Goal: Task Accomplishment & Management: Manage account settings

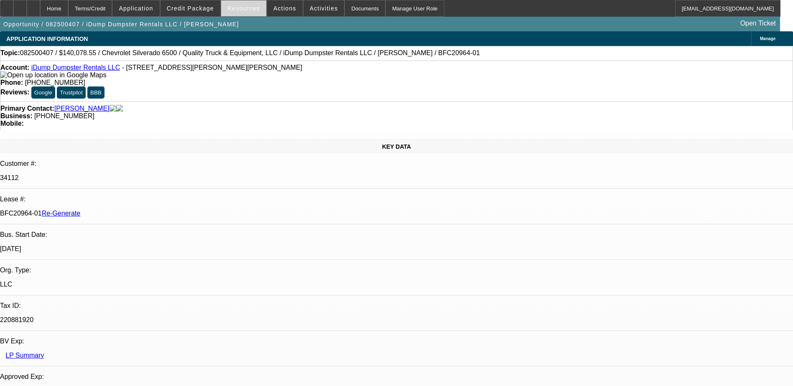
select select "0"
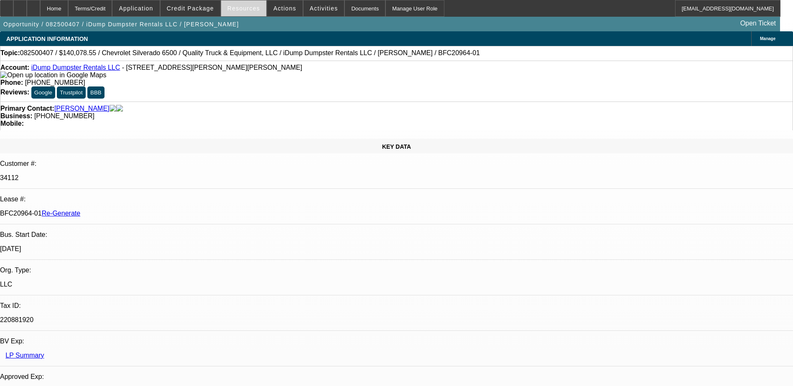
select select "0"
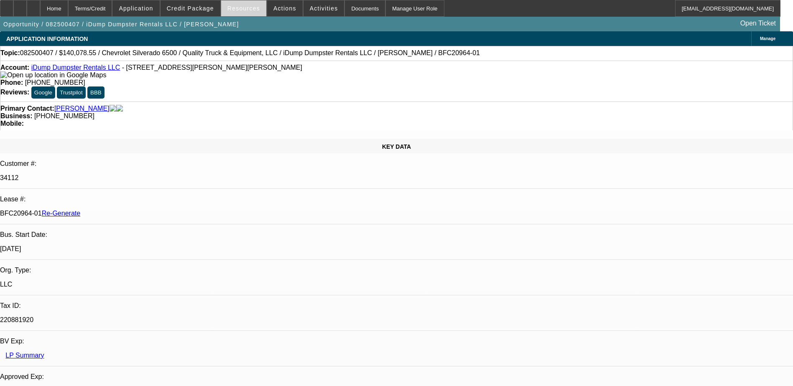
select select "0"
select select "1"
select select "6"
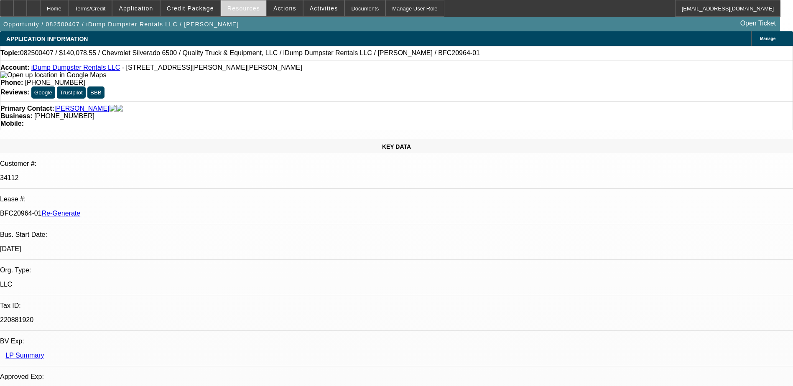
select select "1"
select select "6"
select select "1"
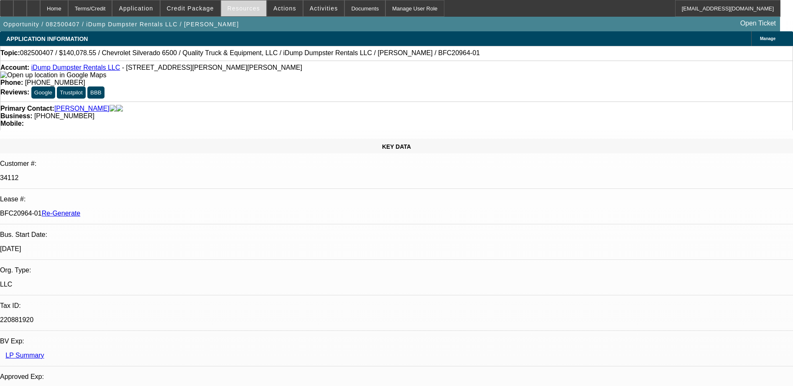
select select "6"
select select "1"
select select "6"
click at [252, 12] on span at bounding box center [243, 8] width 45 height 20
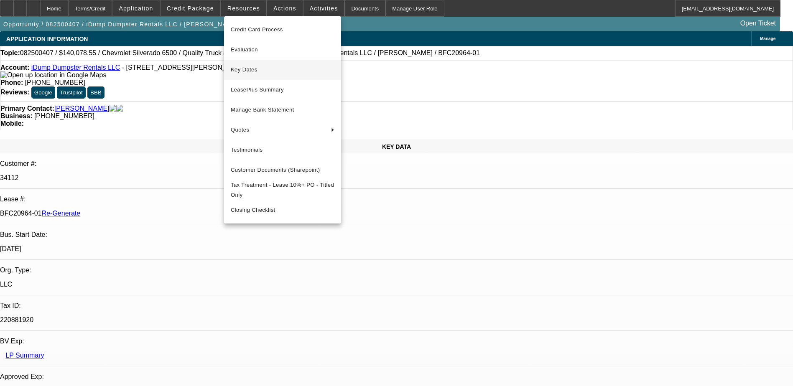
click at [241, 64] on button "Key Dates" at bounding box center [282, 70] width 117 height 20
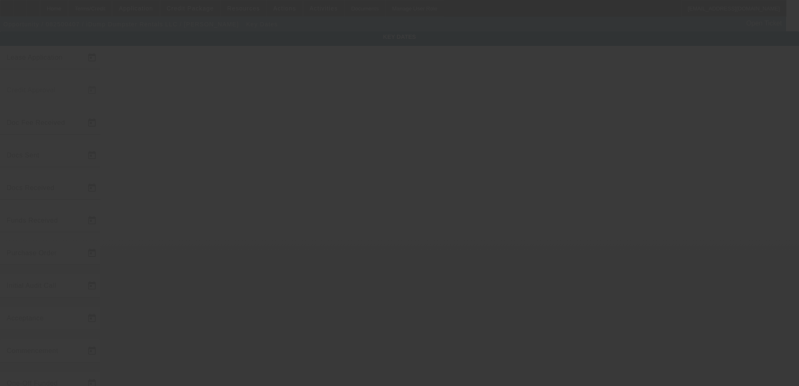
type input "8/14/2025"
type input "8/18/2025"
type input "9/11/2025"
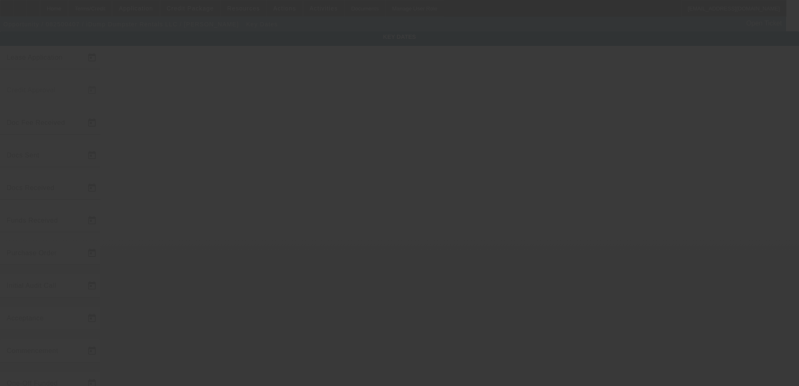
type input "9/11/2025"
type input "[DATE]"
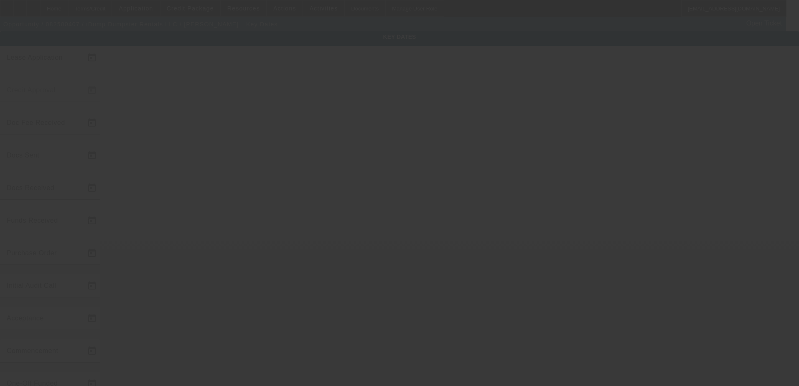
type input "[DATE]"
type input "9/11/2025"
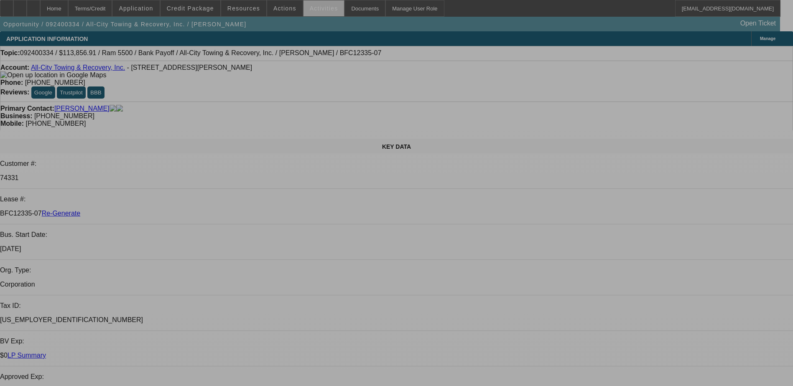
select select "0"
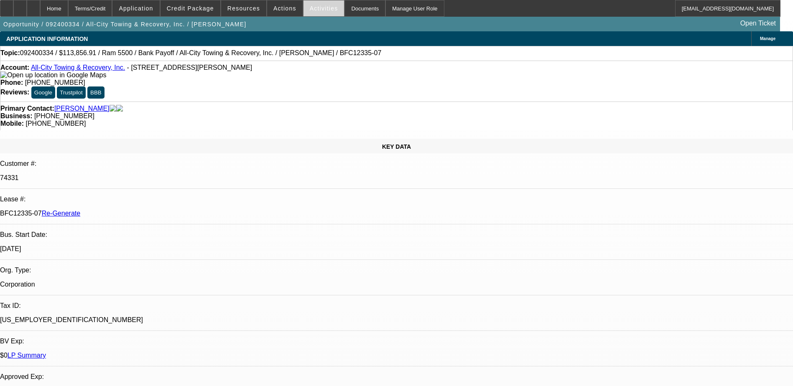
select select "0"
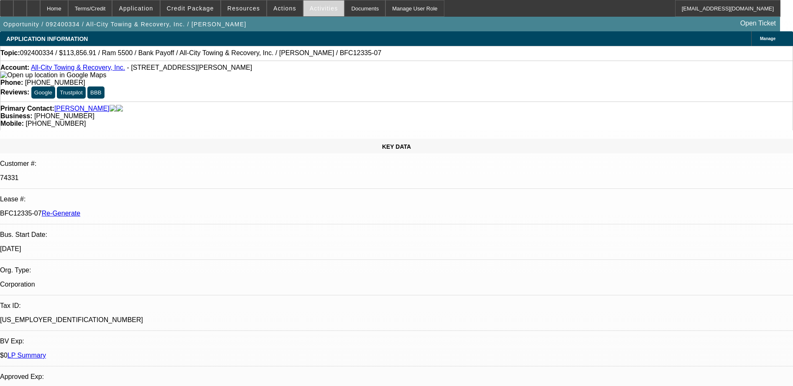
select select "0"
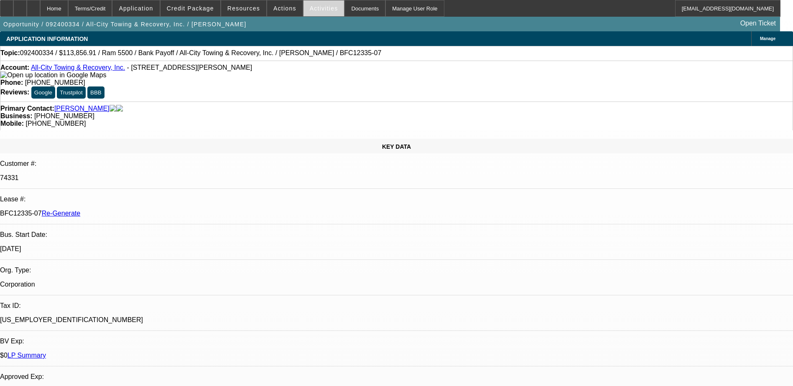
select select "0"
select select "1"
select select "6"
select select "1"
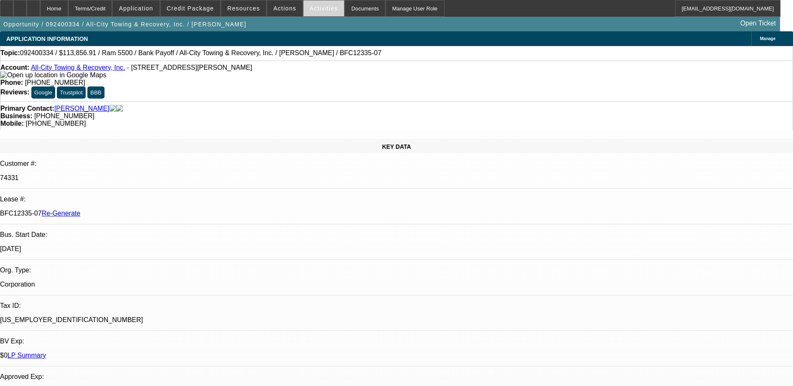
select select "1"
select select "6"
select select "1"
select select "6"
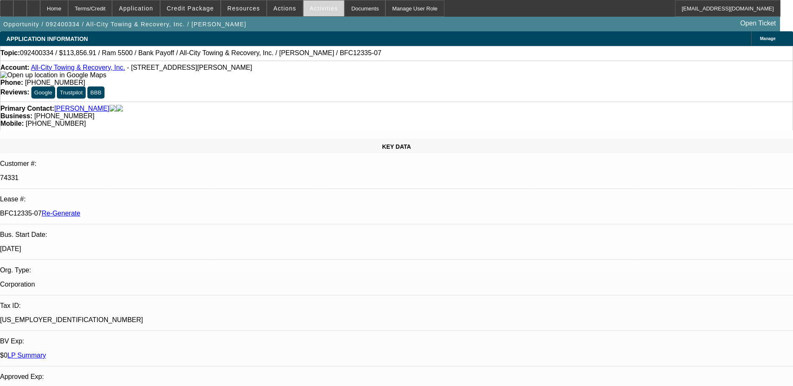
select select "1"
select select "6"
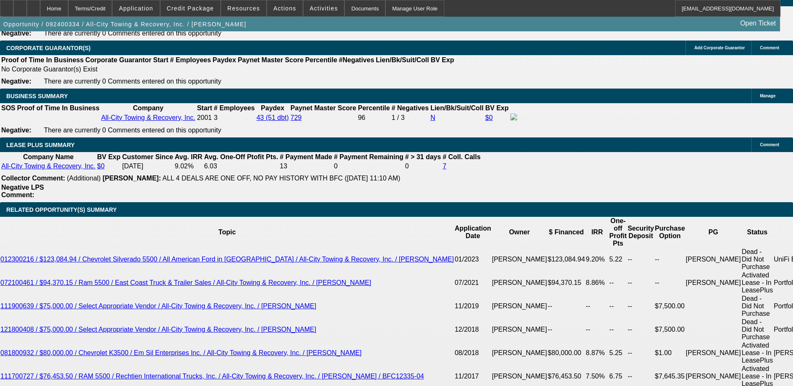
scroll to position [1338, 0]
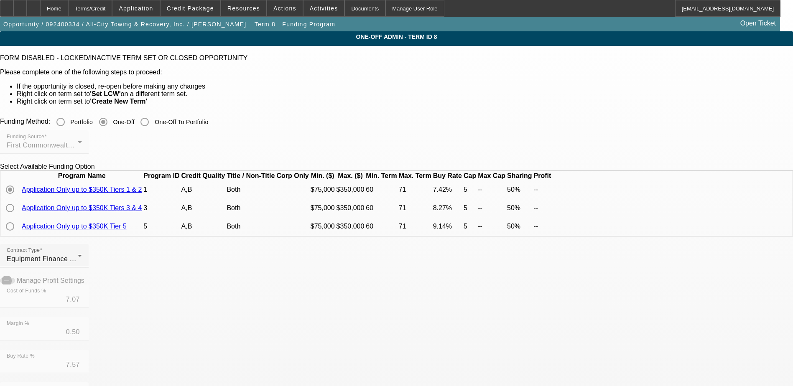
scroll to position [42, 0]
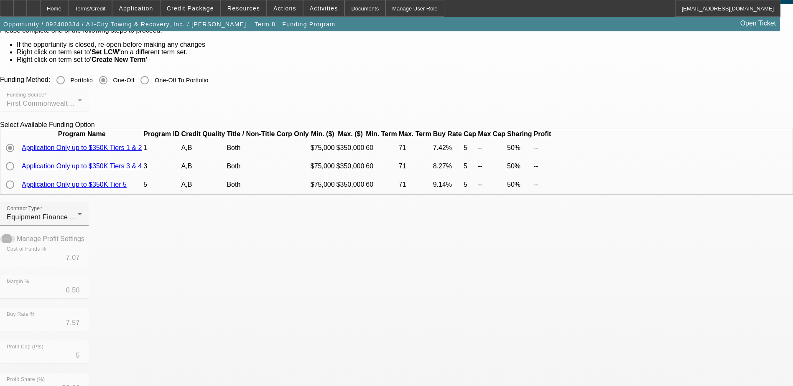
click at [142, 151] on link "Application Only up to $350K Tiers 1 & 2" at bounding box center [82, 147] width 120 height 7
click at [236, 10] on span "Resources" at bounding box center [243, 8] width 33 height 7
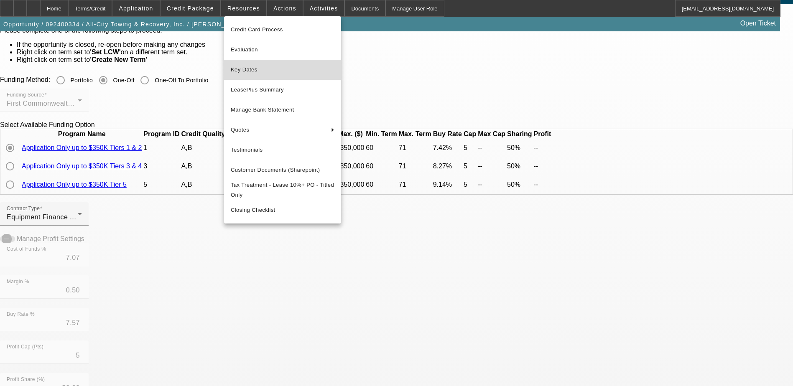
click at [237, 65] on span "Key Dates" at bounding box center [283, 70] width 104 height 10
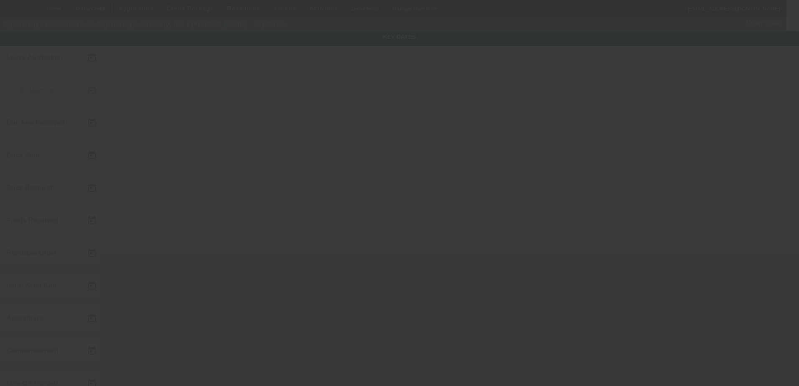
type input "[DATE]"
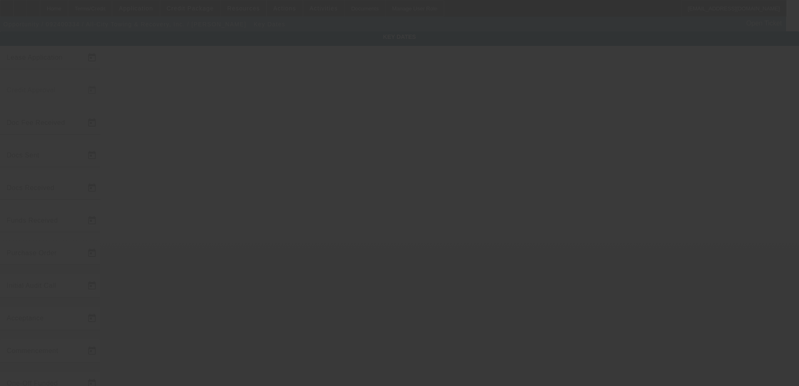
type input "[DATE]"
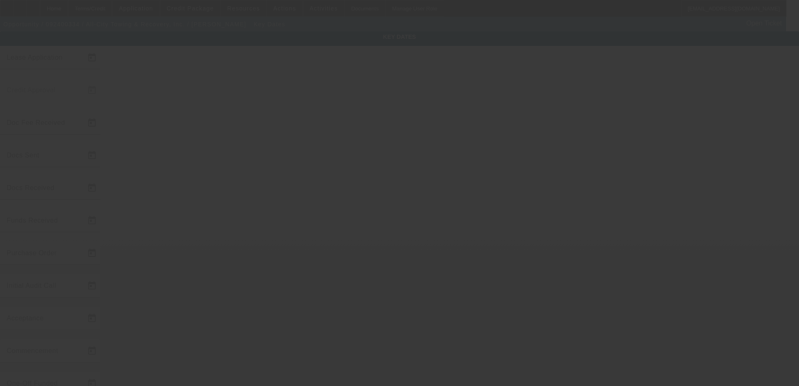
type input "[DATE]"
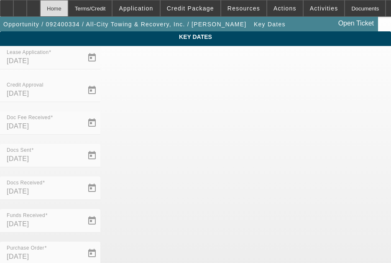
click at [68, 14] on div "Home" at bounding box center [54, 8] width 28 height 17
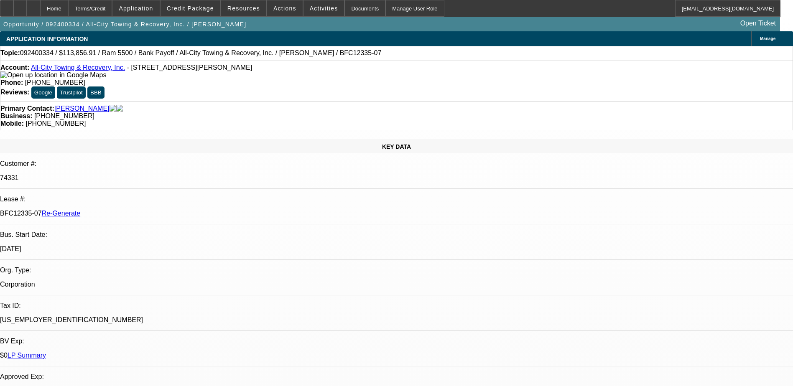
select select "0"
select select "6"
select select "0"
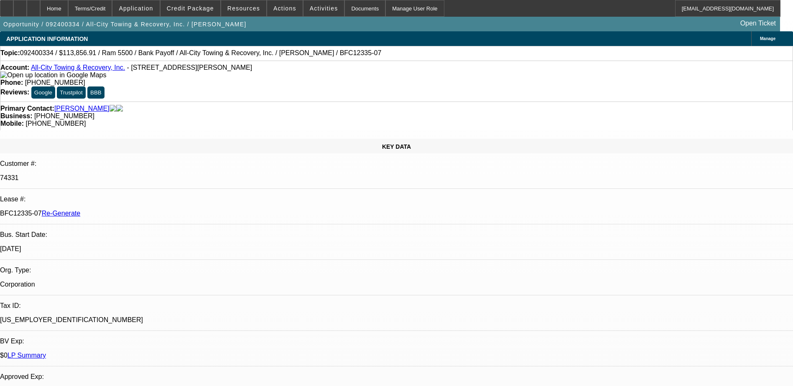
select select "0"
select select "6"
select select "0"
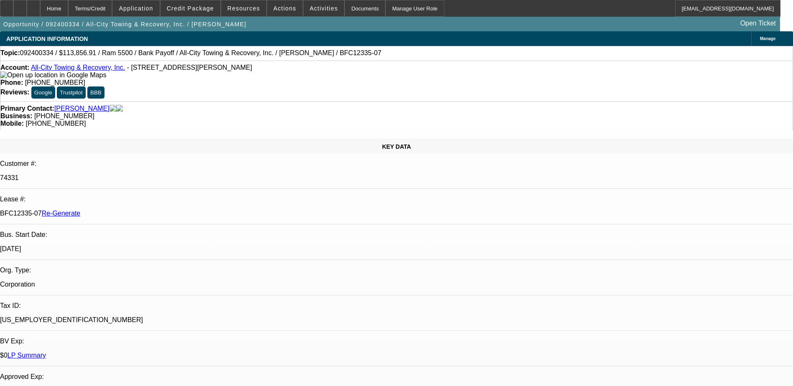
select select "0"
select select "6"
select select "0"
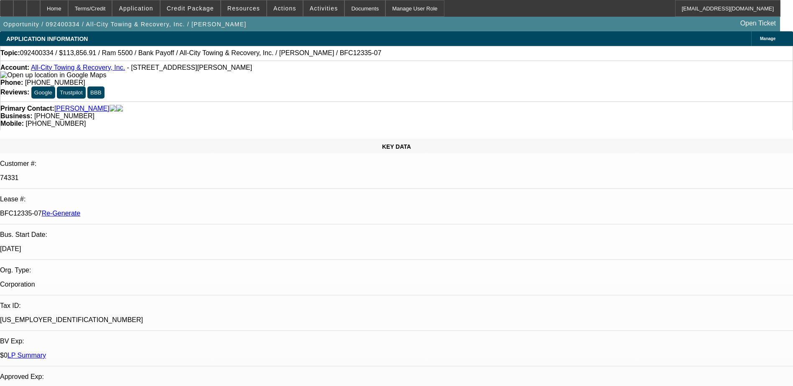
select select "6"
click at [279, 6] on span "Actions" at bounding box center [284, 8] width 23 height 7
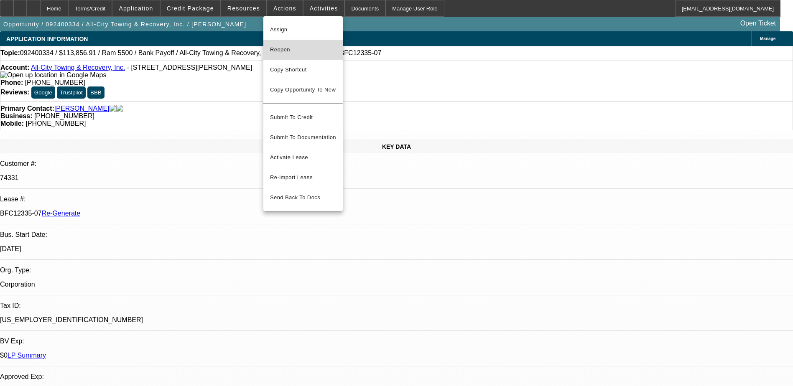
click at [280, 54] on span "Reopen" at bounding box center [303, 50] width 66 height 10
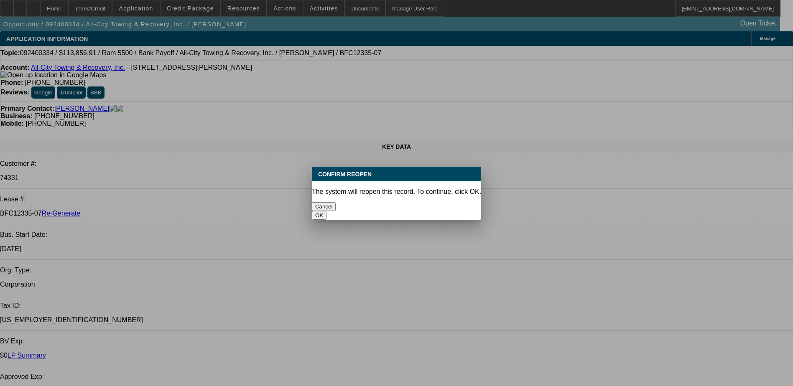
click at [326, 211] on button "OK" at bounding box center [319, 215] width 15 height 9
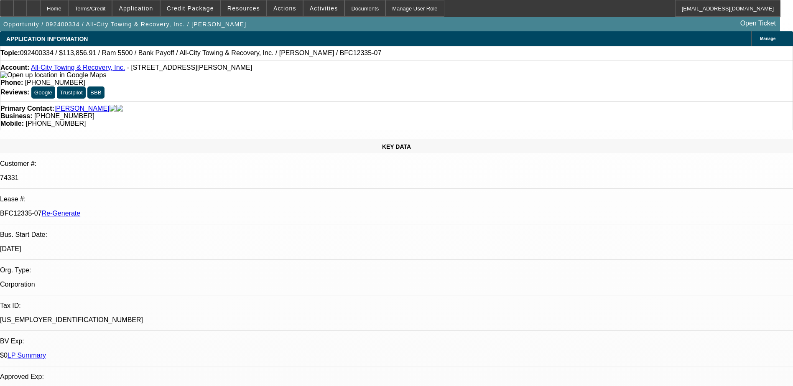
select select "0"
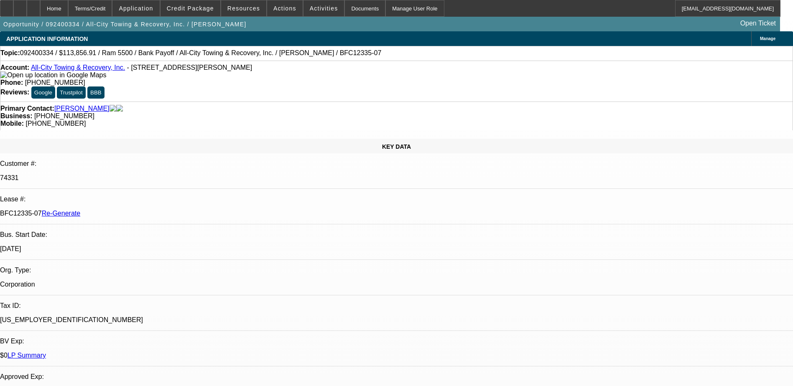
select select "0"
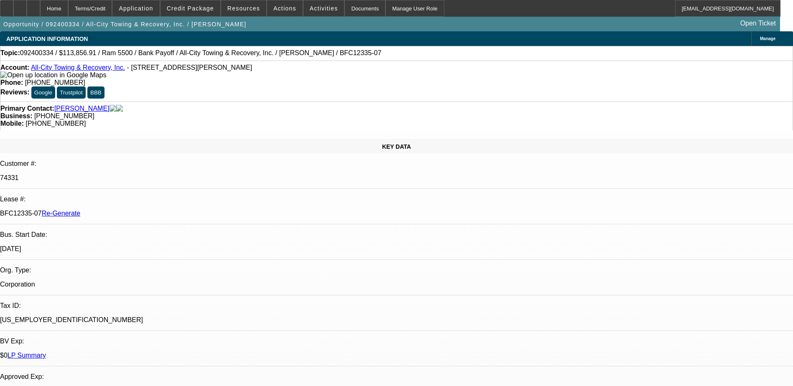
select select "0"
select select "1"
select select "6"
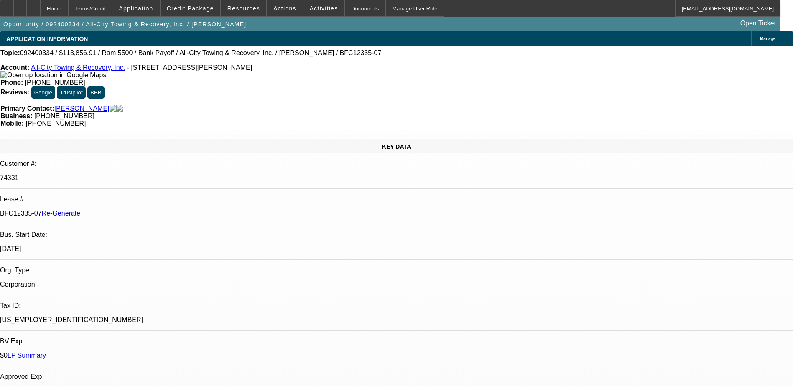
select select "1"
select select "6"
select select "1"
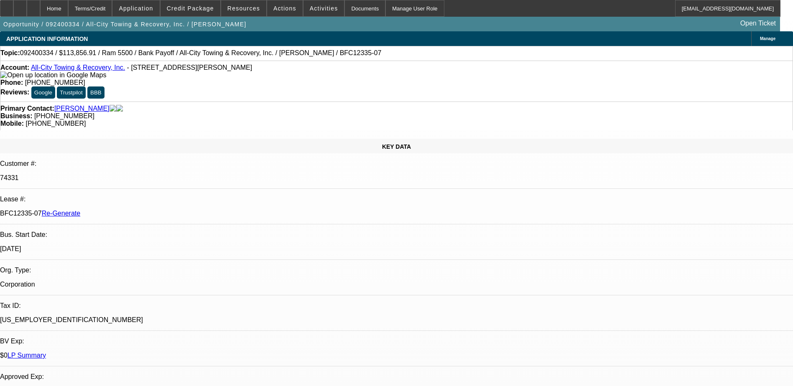
select select "6"
select select "1"
select select "6"
click at [240, 10] on span "Resources" at bounding box center [243, 8] width 33 height 7
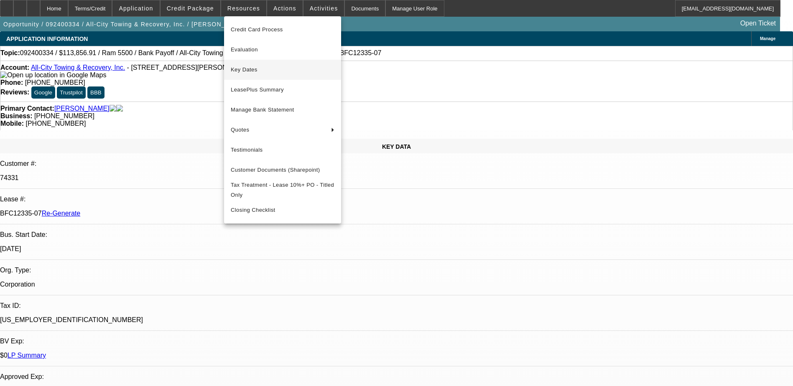
click at [253, 65] on span "Key Dates" at bounding box center [283, 70] width 104 height 10
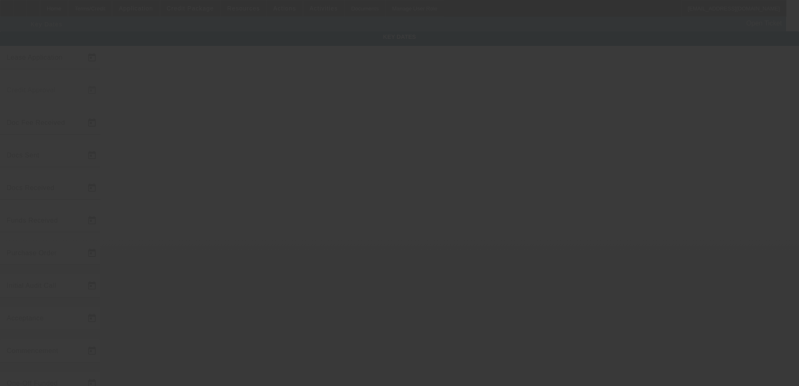
type input "9/13/2024"
type input "9/2/2025"
type input "9/3/2025"
type input "9/2/2025"
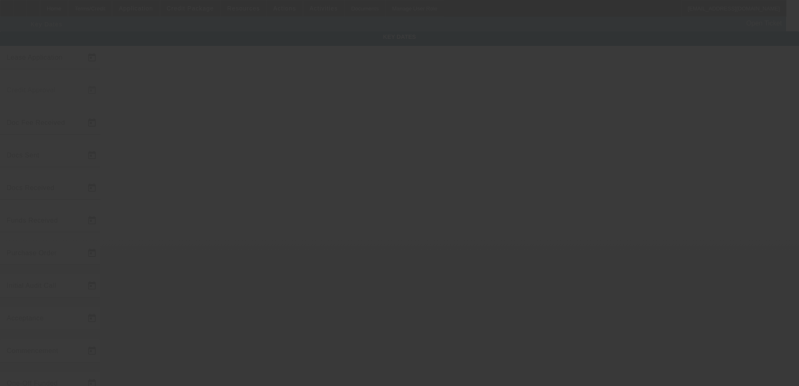
type input "9/3/2025"
type input "10/1/2025"
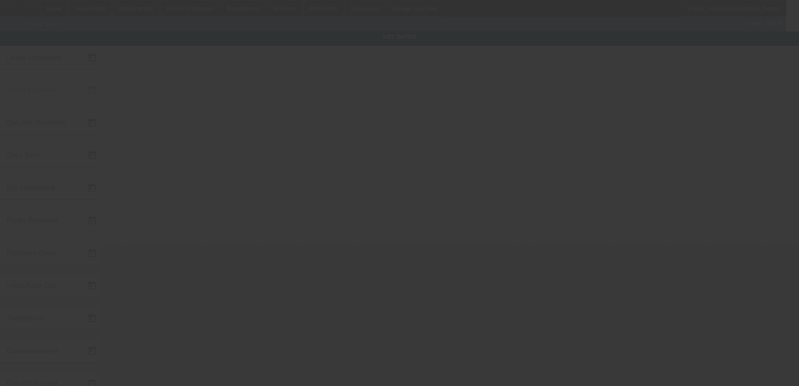
type input "9/12/2025"
type input "11/1/2025"
type input "9/12/2025"
type input "9/15/2025"
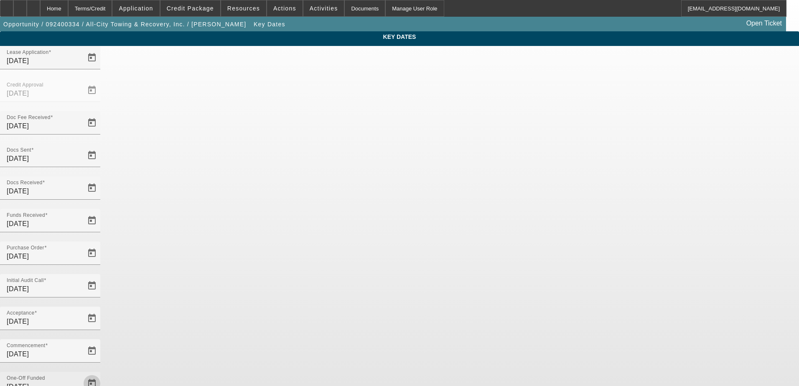
click at [102, 374] on span "Open calendar" at bounding box center [92, 384] width 20 height 20
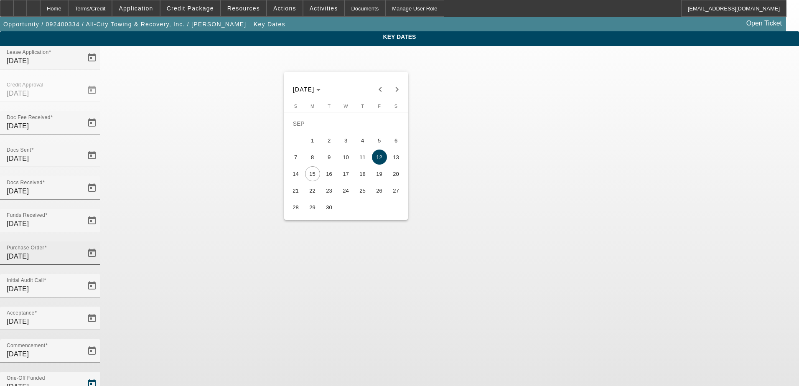
click at [367, 162] on span "11" at bounding box center [362, 157] width 15 height 15
type input "9/11/2025"
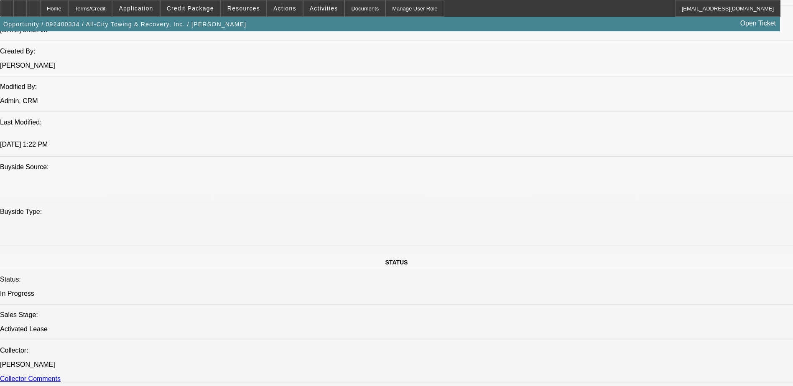
select select "0"
select select "6"
select select "0"
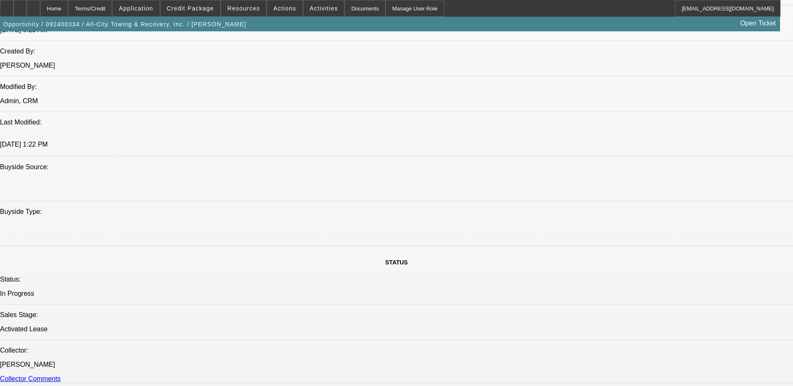
select select "0"
select select "6"
select select "0"
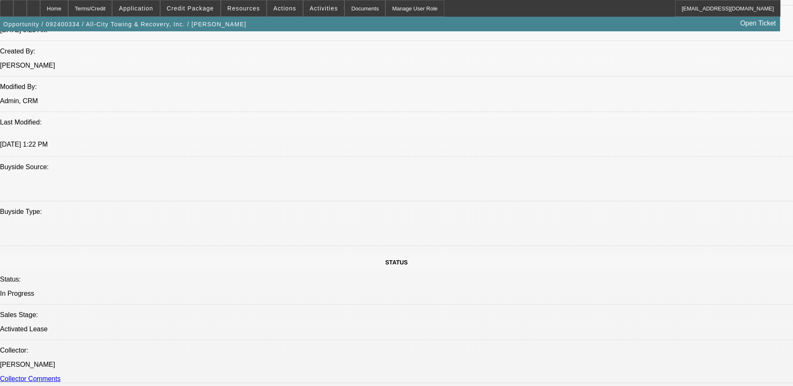
select select "0"
select select "6"
select select "0"
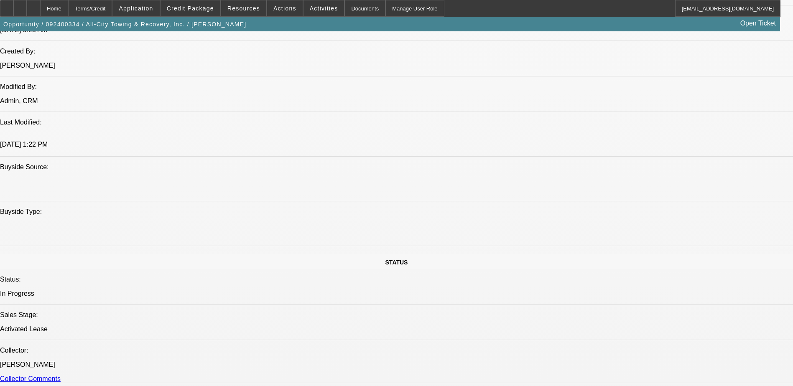
select select "6"
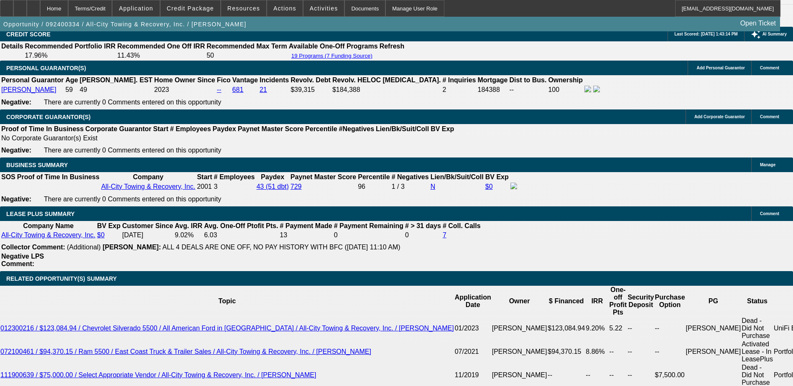
scroll to position [1302, 0]
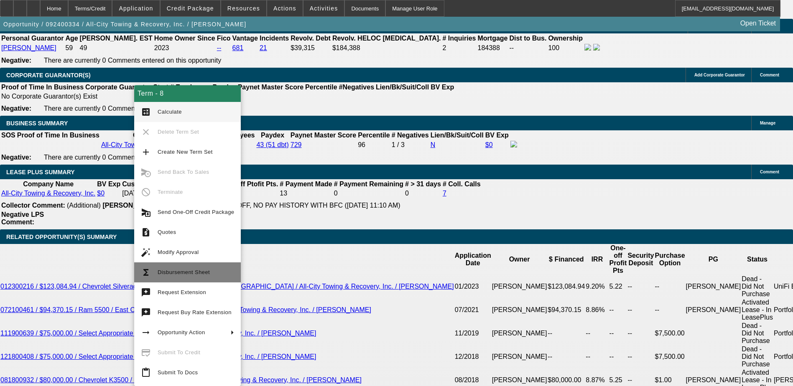
click at [181, 274] on span "Disbursement Sheet" at bounding box center [184, 272] width 52 height 6
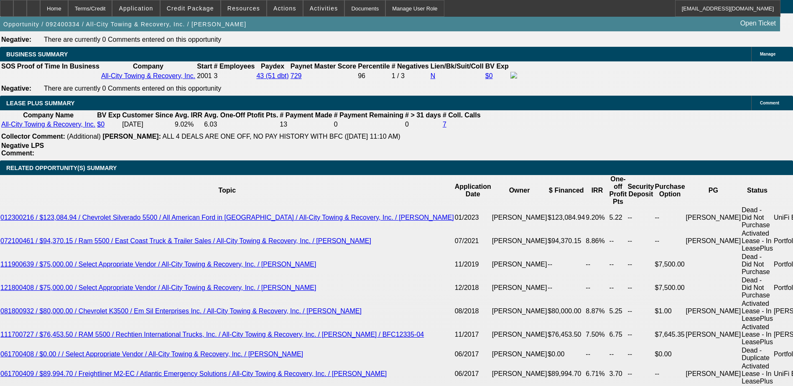
scroll to position [1386, 0]
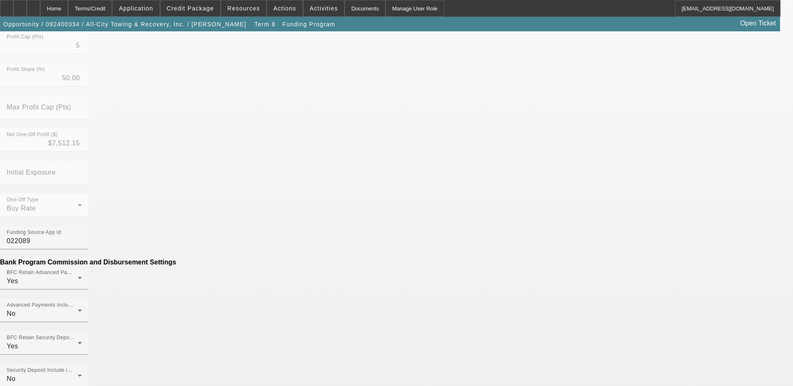
scroll to position [350, 0]
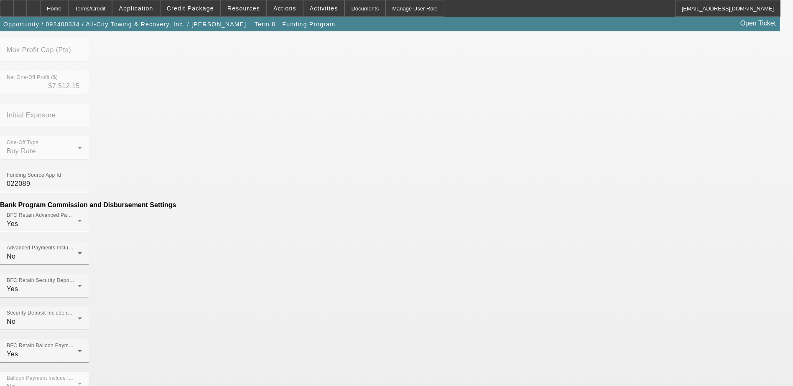
drag, startPoint x: 221, startPoint y: 210, endPoint x: 240, endPoint y: 211, distance: 19.7
type input "$297.39"
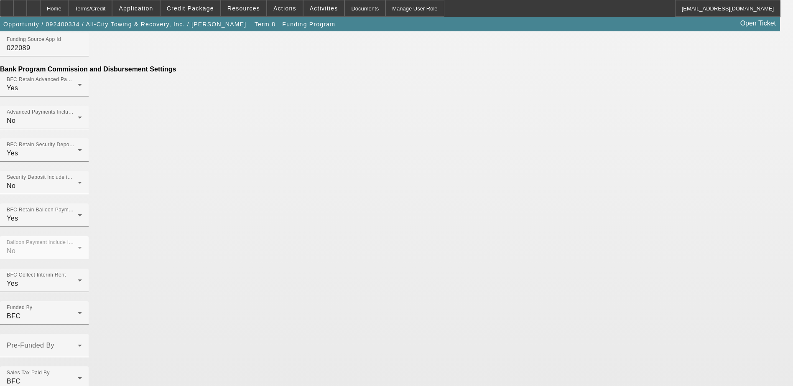
scroll to position [491, 0]
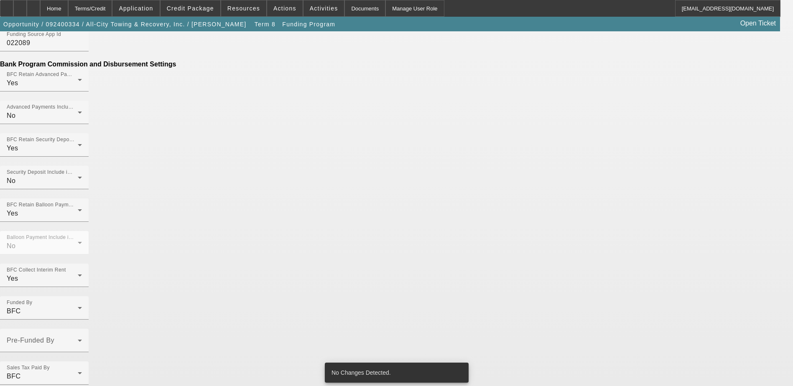
click at [321, 369] on div "No Changes Detected." at bounding box center [396, 373] width 150 height 27
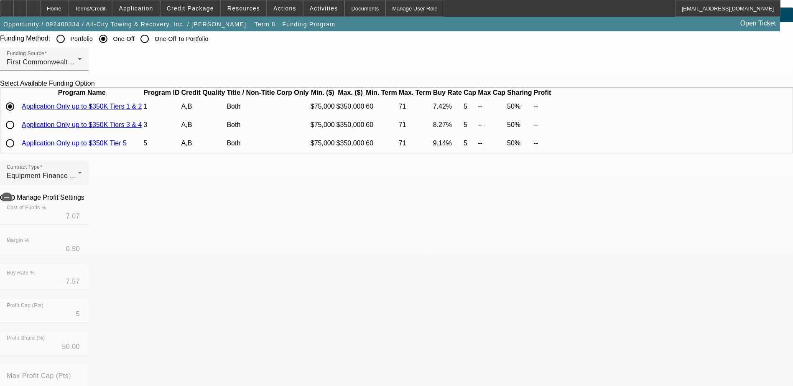
scroll to position [0, 0]
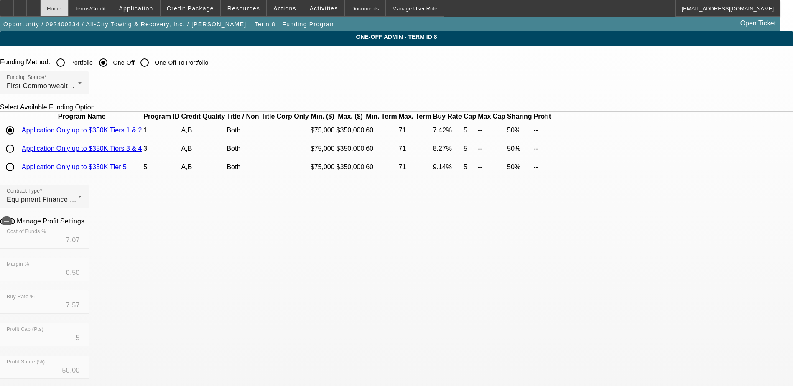
click at [68, 6] on div "Home" at bounding box center [54, 8] width 28 height 17
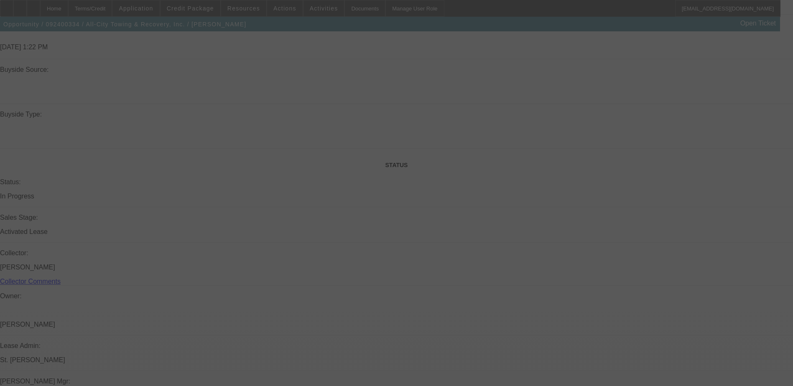
select select "0"
select select "6"
select select "0"
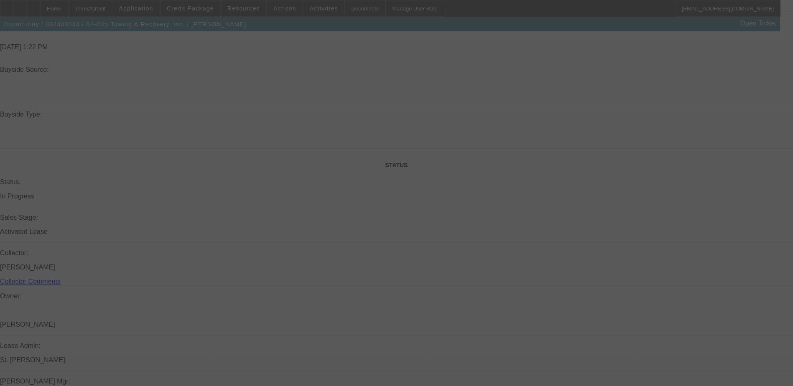
select select "0"
select select "6"
select select "0"
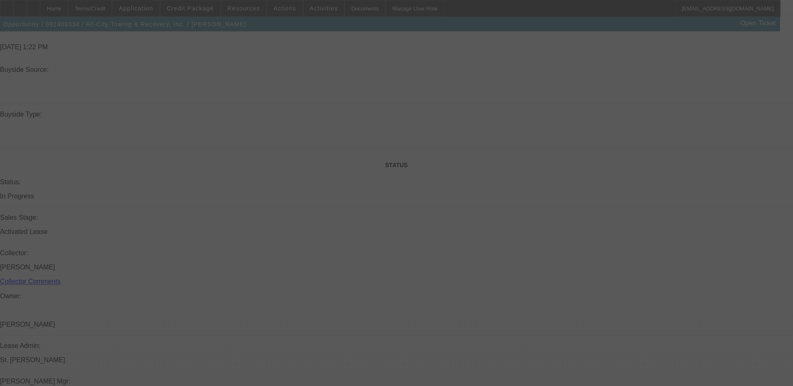
select select "0"
select select "6"
select select "0"
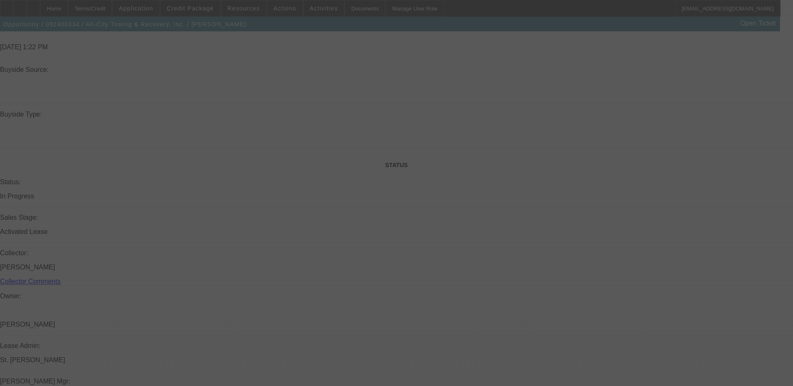
select select "6"
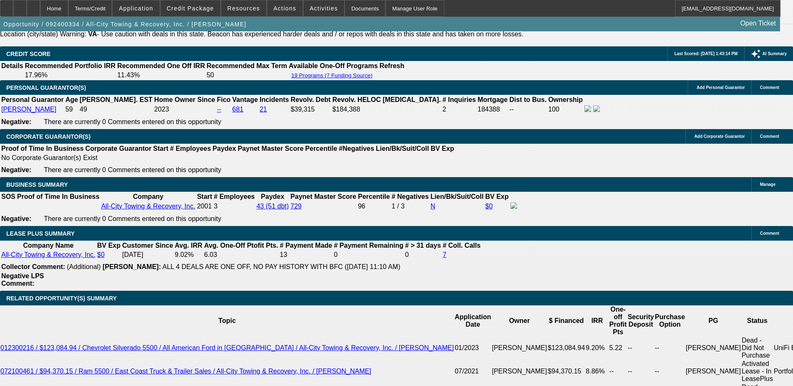
scroll to position [1251, 0]
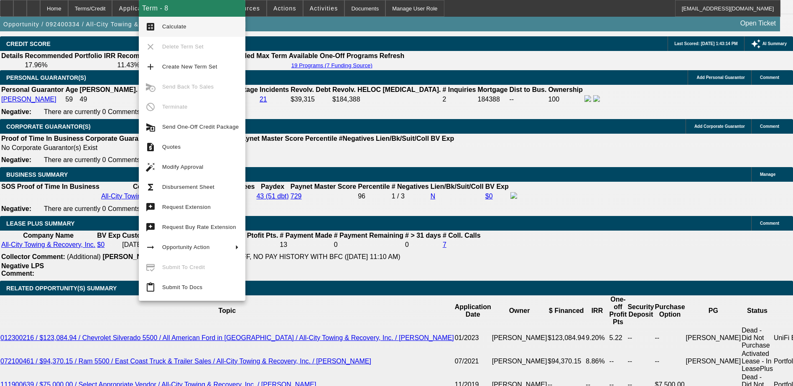
click at [183, 186] on span "Disbursement Sheet" at bounding box center [188, 187] width 52 height 6
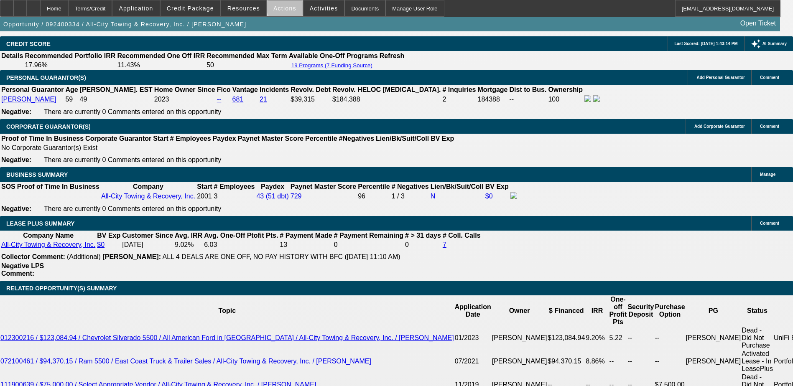
click at [283, 8] on span "Actions" at bounding box center [284, 8] width 23 height 7
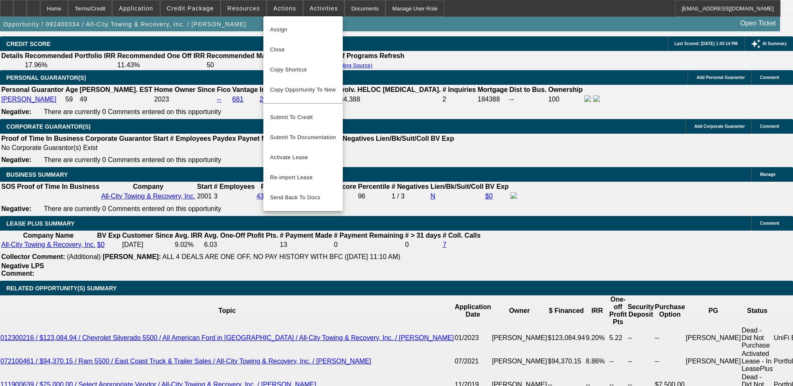
click at [240, 9] on div at bounding box center [396, 193] width 793 height 386
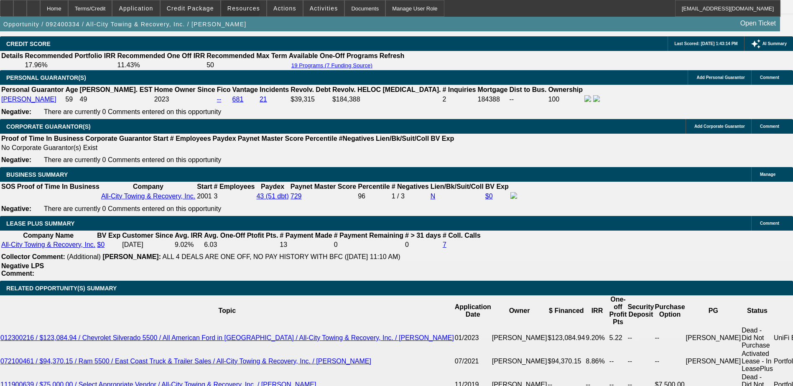
click at [240, 9] on span "Resources" at bounding box center [243, 8] width 33 height 7
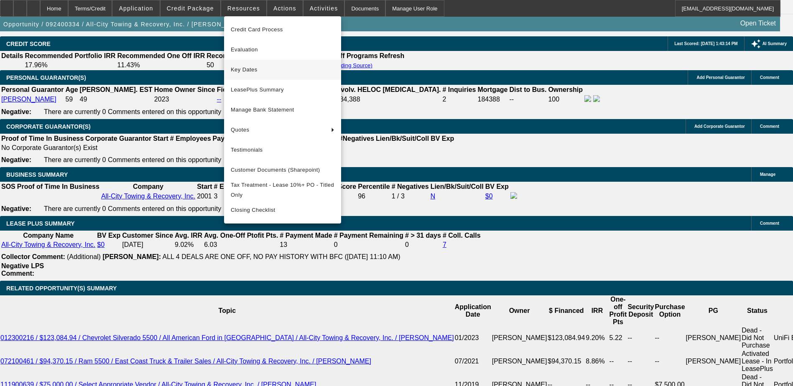
click at [250, 65] on span "Key Dates" at bounding box center [283, 70] width 104 height 10
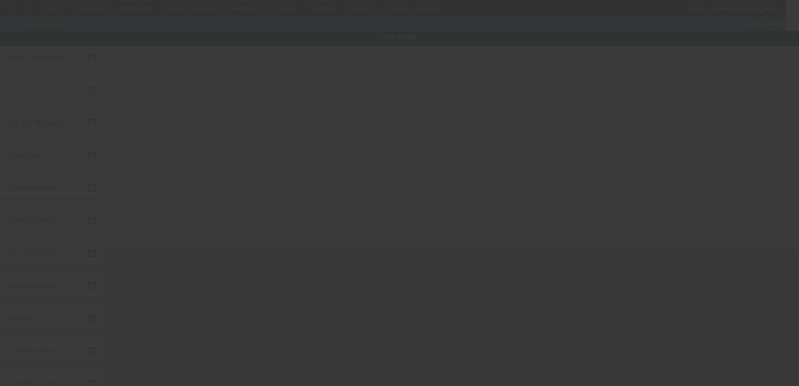
type input "9/13/2024"
type input "9/2/2025"
type input "9/3/2025"
type input "9/2/2025"
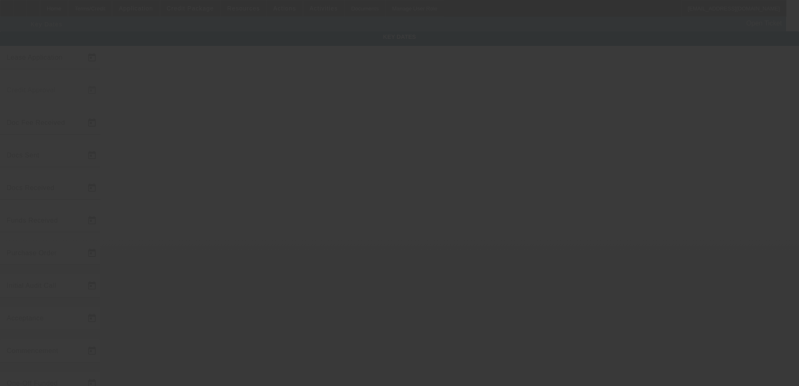
type input "9/3/2025"
type input "10/1/2025"
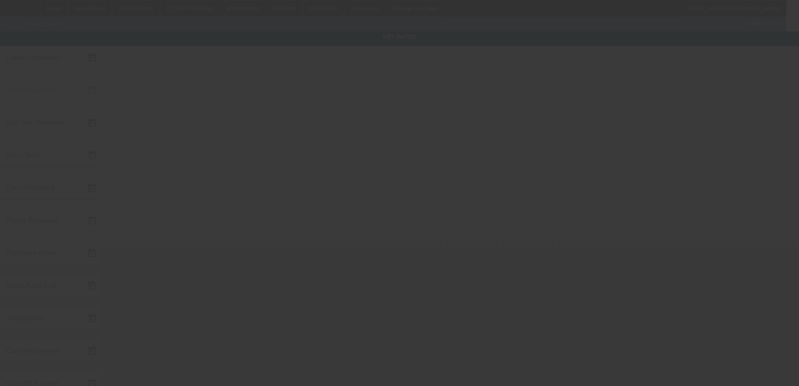
type input "9/11/2025"
type input "11/1/2025"
type input "9/12/2025"
type input "9/15/2025"
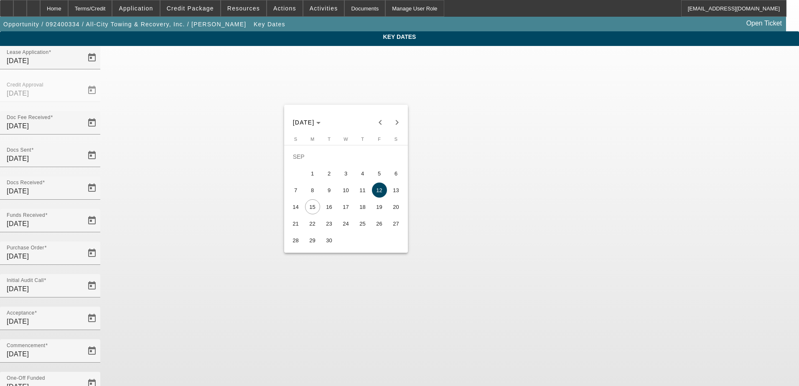
click at [361, 192] on span "11" at bounding box center [362, 190] width 15 height 15
type input "9/11/2025"
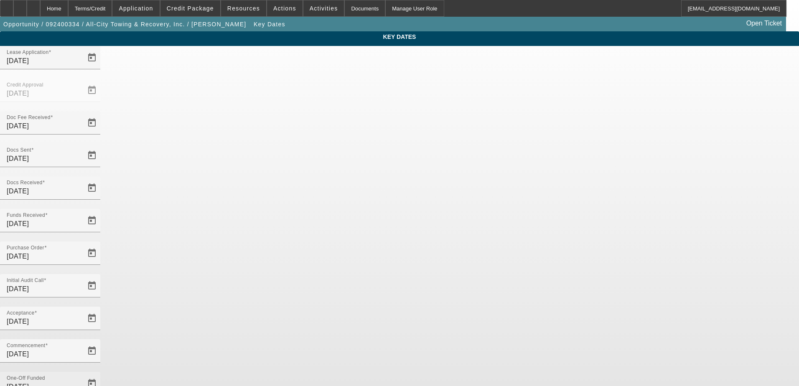
click at [82, 382] on input "9/11/2025" at bounding box center [44, 387] width 75 height 10
drag, startPoint x: 326, startPoint y: 233, endPoint x: 268, endPoint y: 235, distance: 57.3
click at [268, 235] on div "Key Dates Lease Application 9/13/2024 Credit Approval 9/2/2025 Doc Fee Received…" at bounding box center [399, 275] width 799 height 489
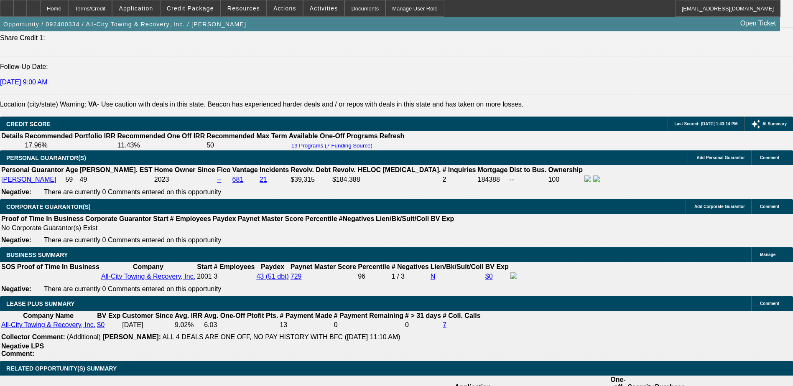
select select "0"
select select "6"
select select "0"
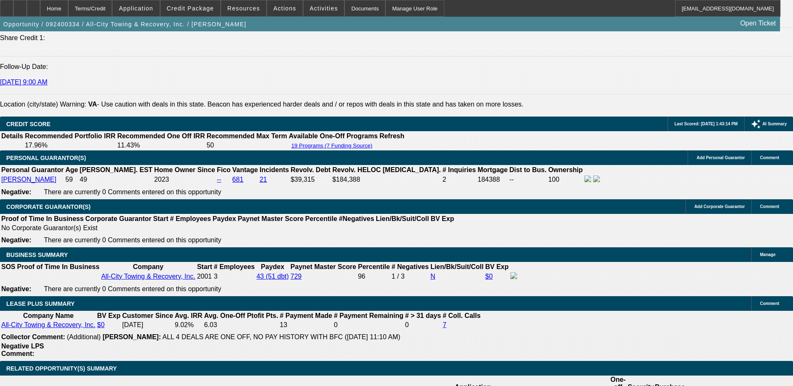
select select "0"
select select "6"
select select "0"
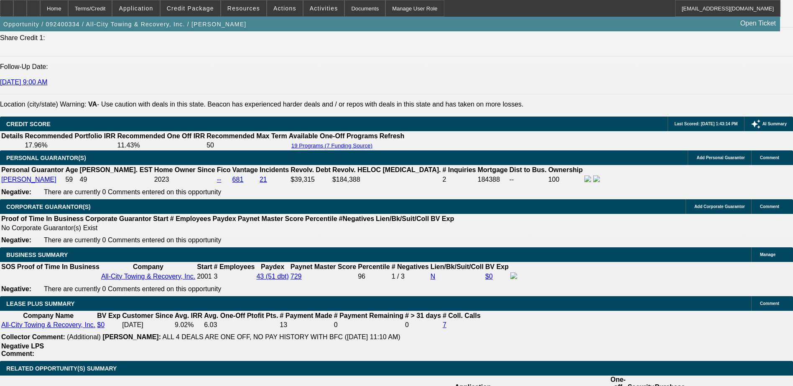
select select "0"
select select "6"
select select "0"
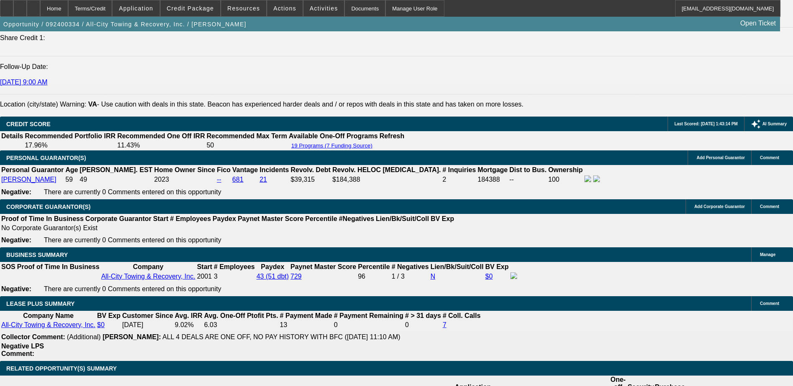
select select "6"
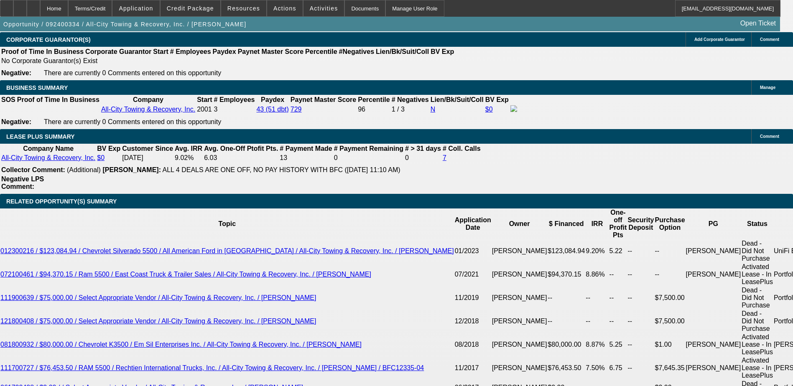
scroll to position [1380, 0]
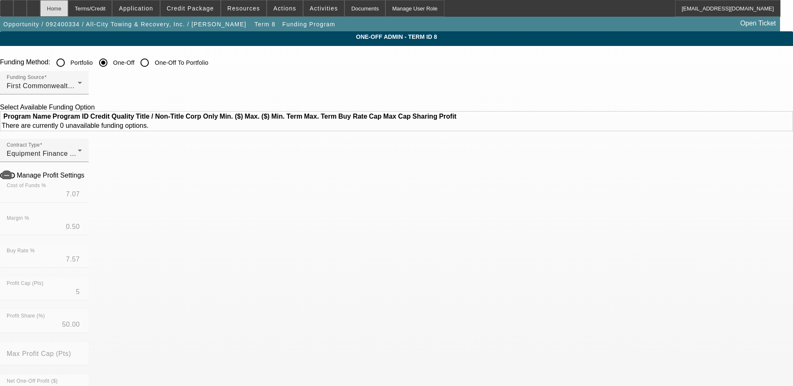
click at [68, 10] on div "Home" at bounding box center [54, 8] width 28 height 17
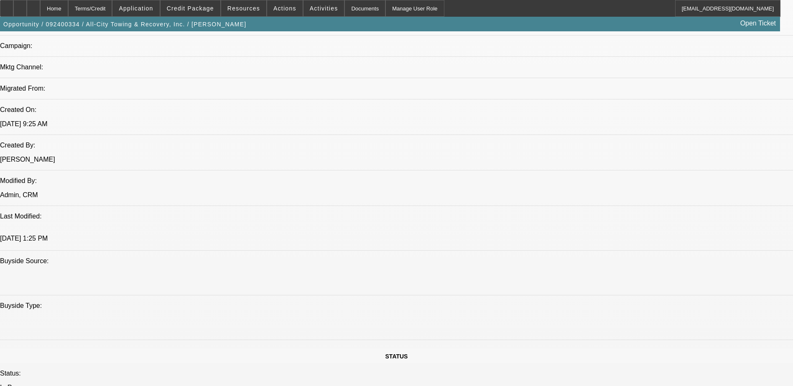
select select "0"
select select "6"
select select "0"
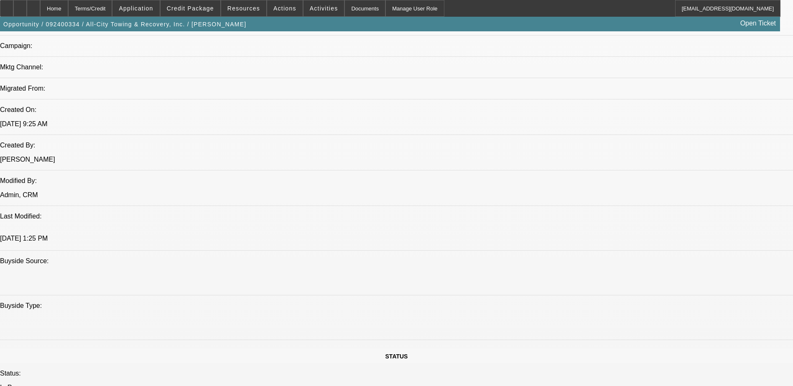
select select "0"
select select "6"
select select "0"
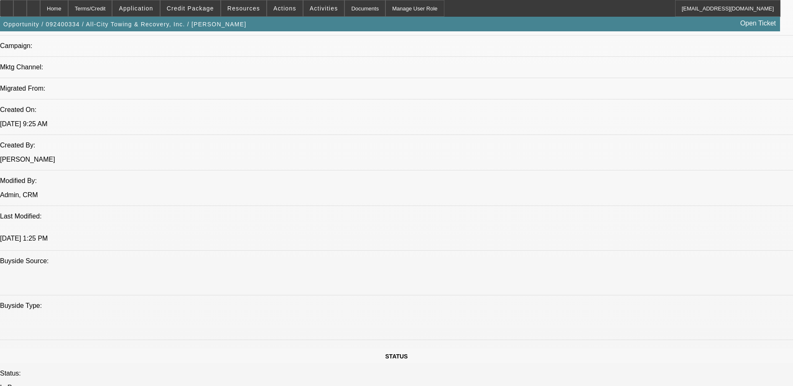
select select "0"
select select "6"
select select "0"
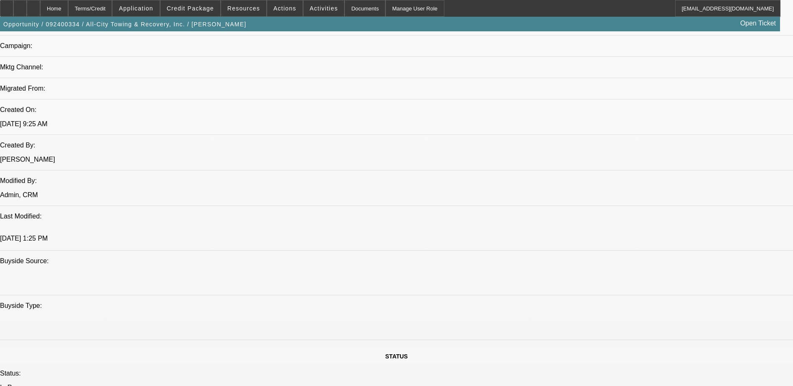
select select "6"
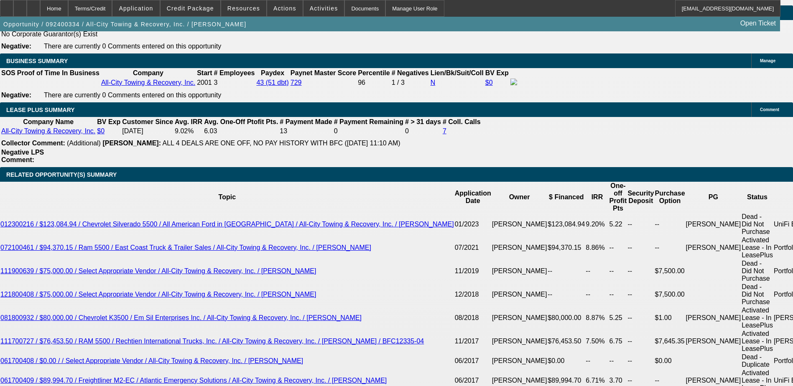
scroll to position [1380, 0]
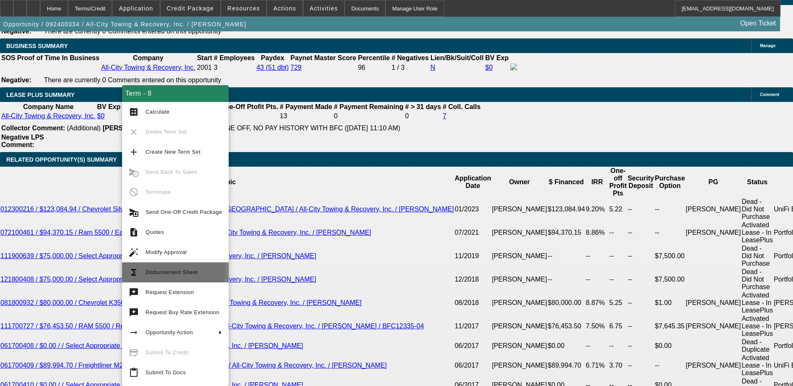
click at [145, 267] on button "functions Disbursement Sheet" at bounding box center [175, 273] width 107 height 20
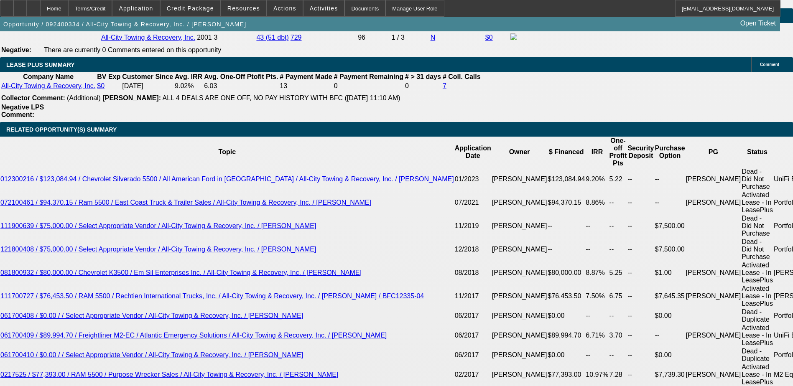
scroll to position [1421, 0]
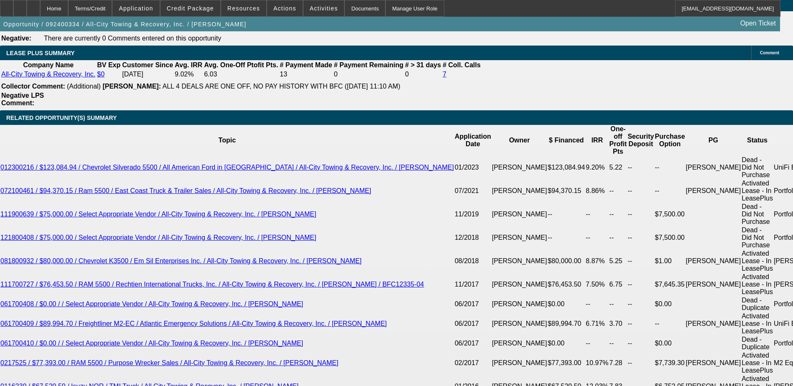
drag, startPoint x: 182, startPoint y: 286, endPoint x: 205, endPoint y: 286, distance: 23.0
type input "UNKNOWN"
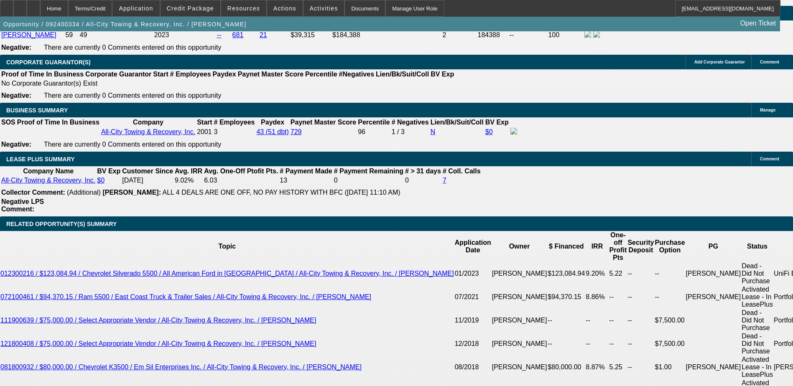
scroll to position [1296, 0]
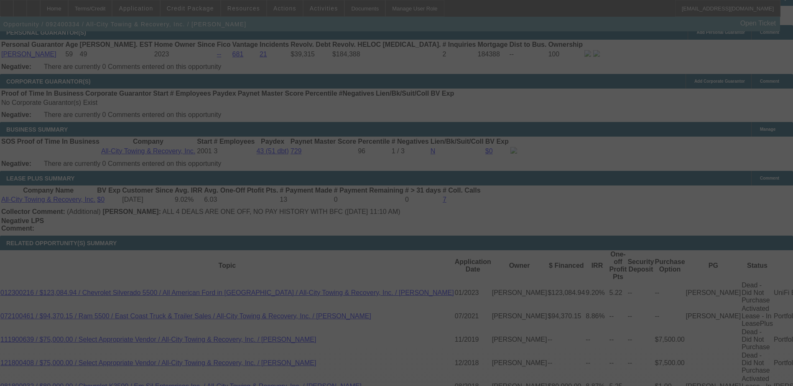
select select "0"
select select "6"
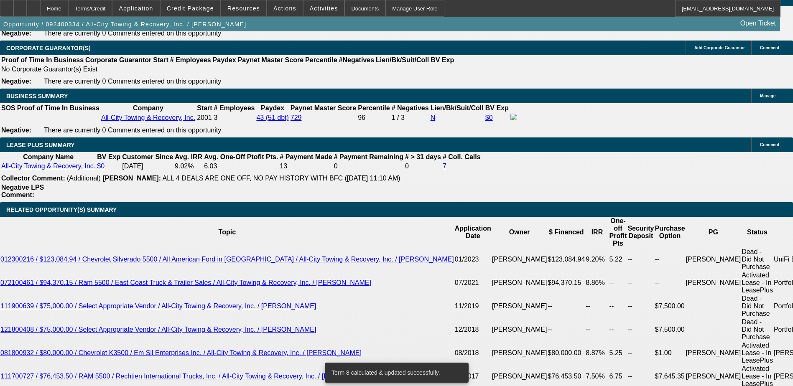
scroll to position [1380, 0]
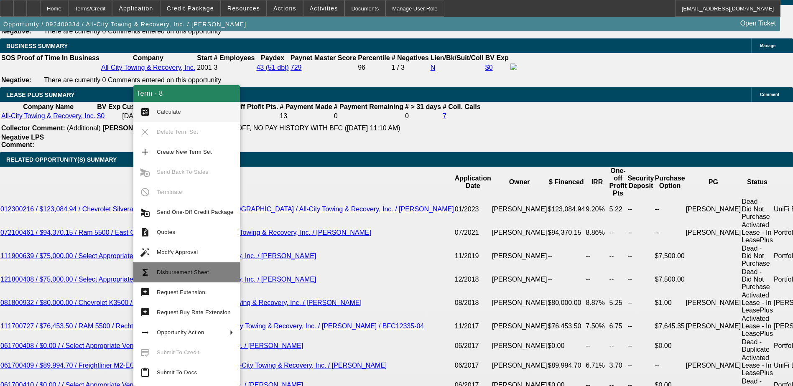
click at [176, 270] on span "Disbursement Sheet" at bounding box center [183, 272] width 52 height 6
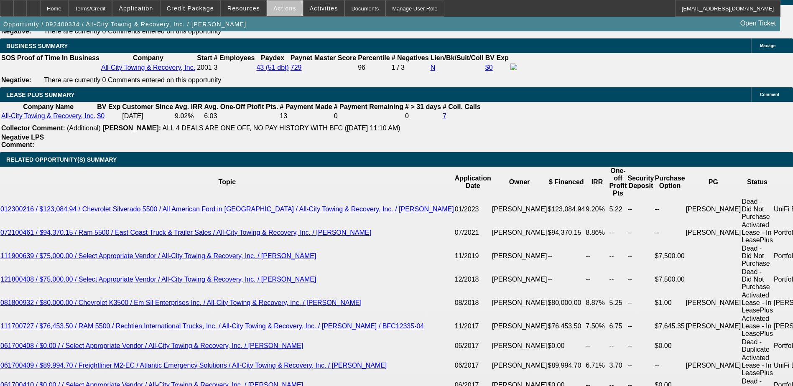
click at [280, 11] on span "Actions" at bounding box center [284, 8] width 23 height 7
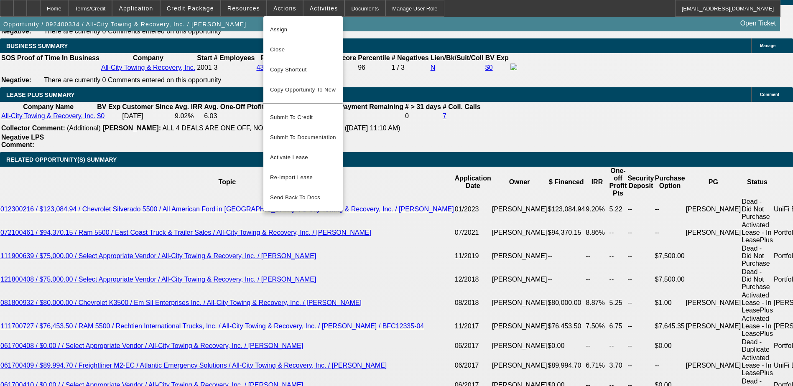
click at [242, 9] on div at bounding box center [396, 193] width 793 height 386
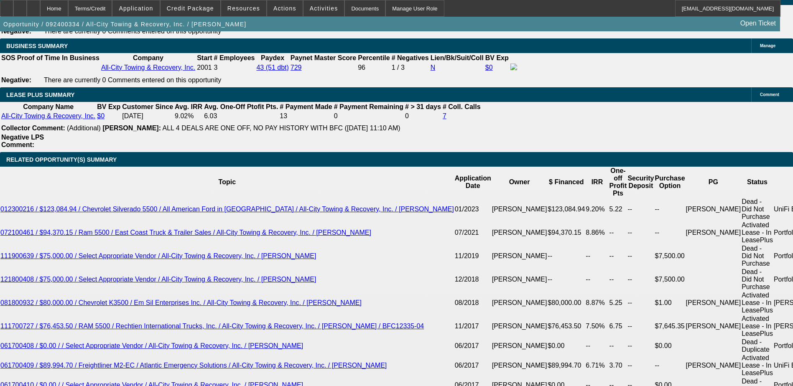
click at [242, 9] on span "Resources" at bounding box center [243, 8] width 33 height 7
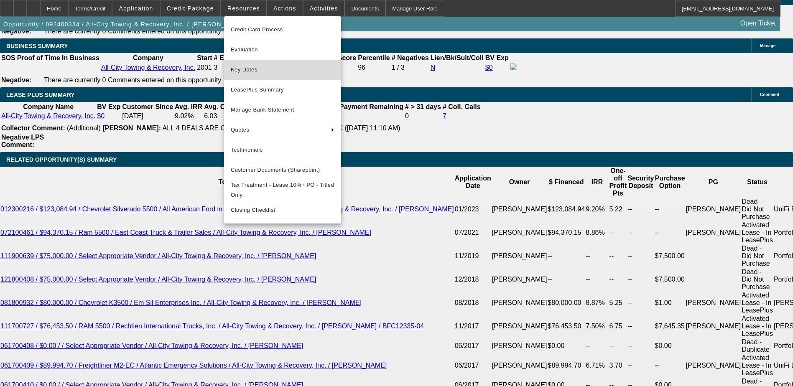
click at [250, 69] on span "Key Dates" at bounding box center [283, 70] width 104 height 10
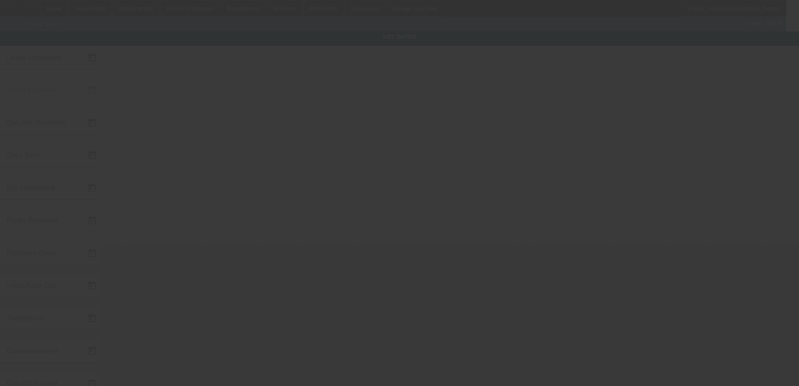
type input "9/13/2024"
type input "9/2/2025"
type input "9/3/2025"
type input "9/2/2025"
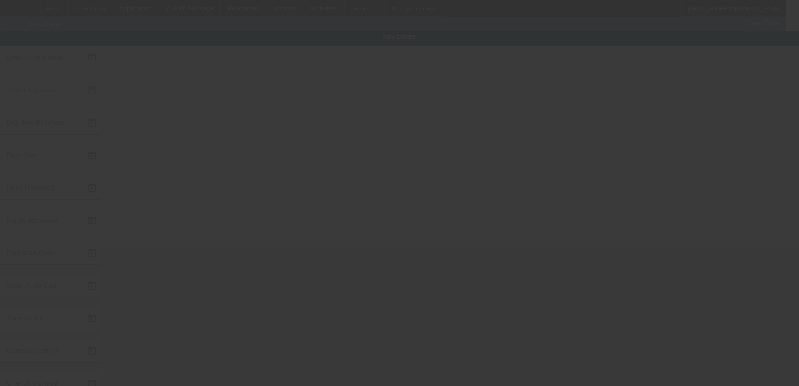
type input "9/3/2025"
type input "10/1/2025"
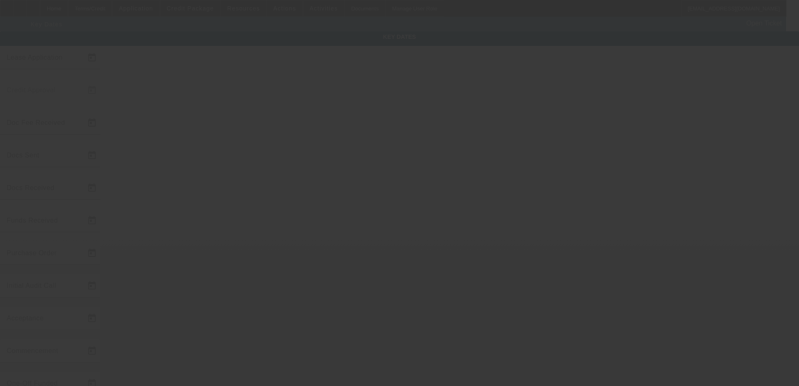
type input "11/1/2025"
type input "9/11/2025"
type input "9/15/2025"
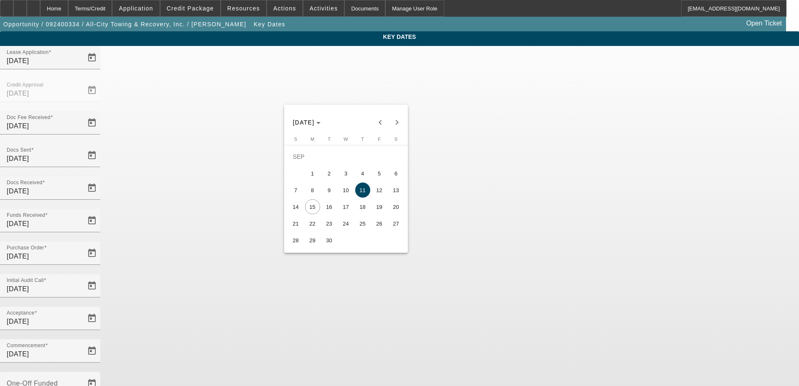
click at [348, 192] on span "10" at bounding box center [346, 190] width 15 height 15
type input "9/10/2025"
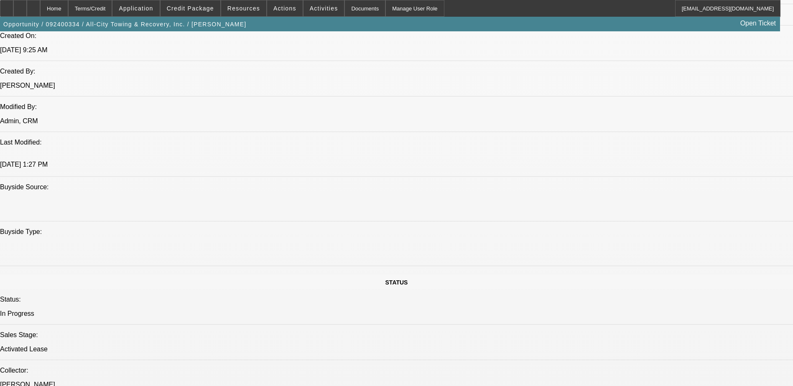
select select "0"
select select "6"
select select "0"
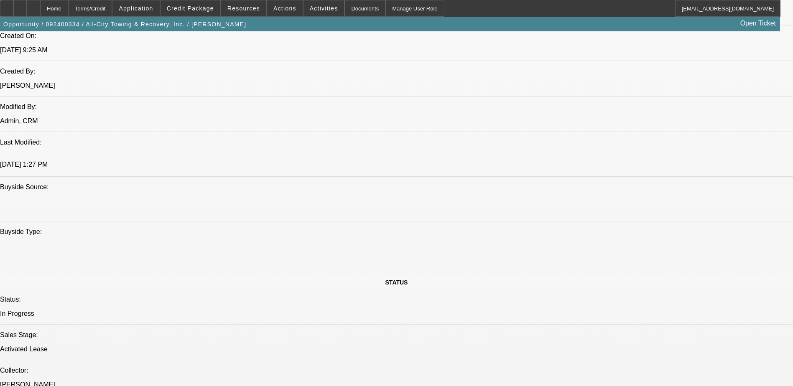
select select "0"
select select "6"
select select "0"
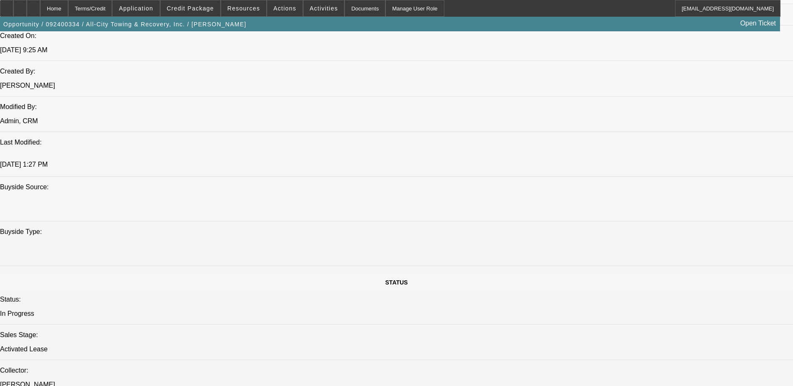
select select "0"
select select "6"
select select "0"
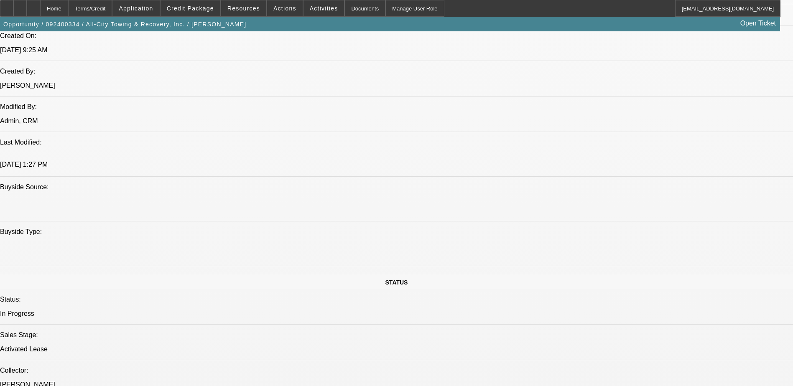
select select "6"
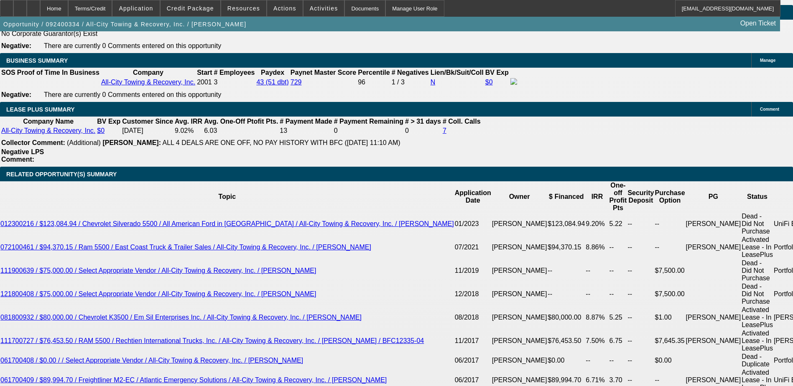
scroll to position [1380, 0]
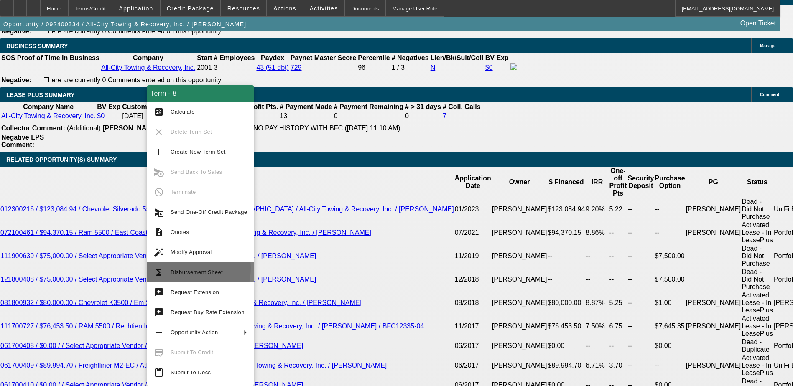
click at [179, 268] on span "Disbursement Sheet" at bounding box center [209, 273] width 77 height 10
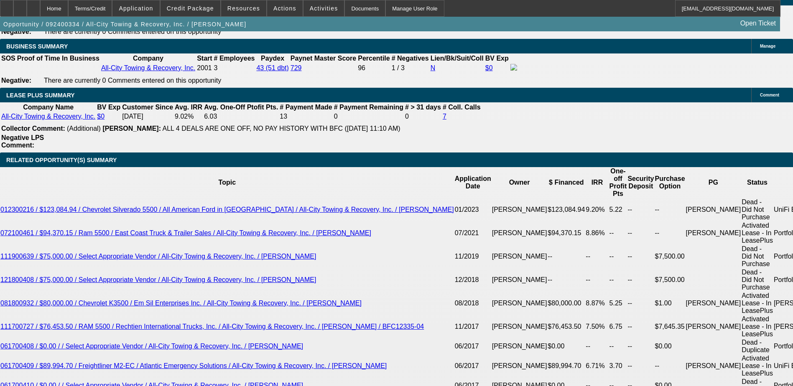
scroll to position [1421, 0]
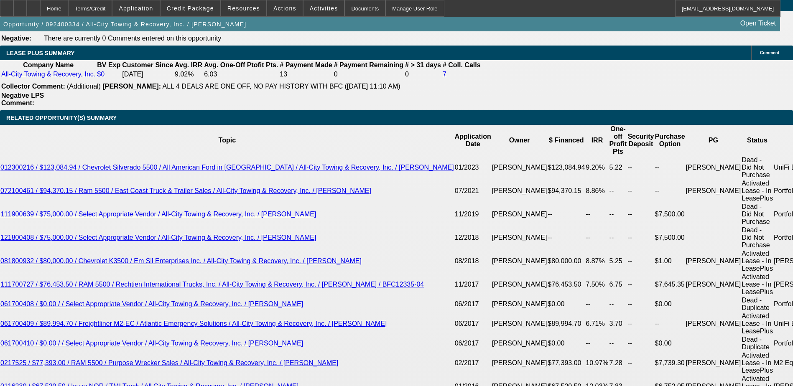
drag, startPoint x: 179, startPoint y: 285, endPoint x: 203, endPoint y: 286, distance: 24.3
type input "UNKNOWN"
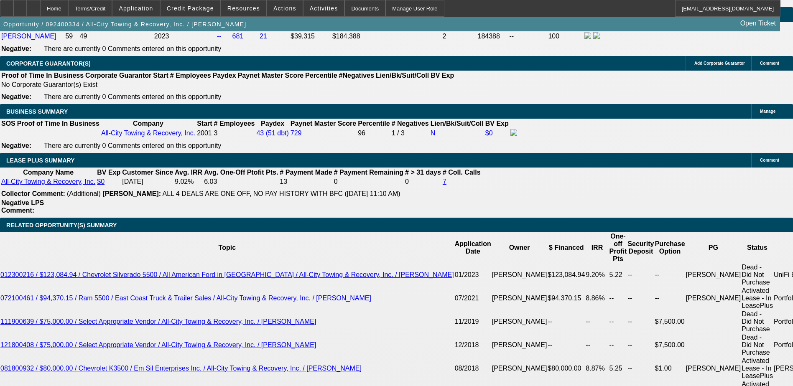
scroll to position [1296, 0]
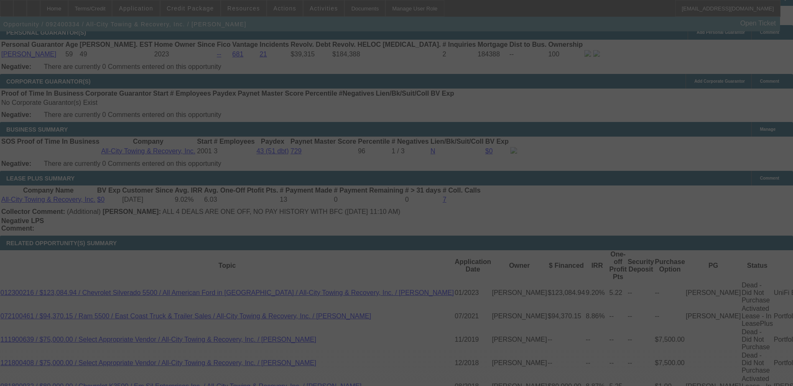
select select "0"
select select "6"
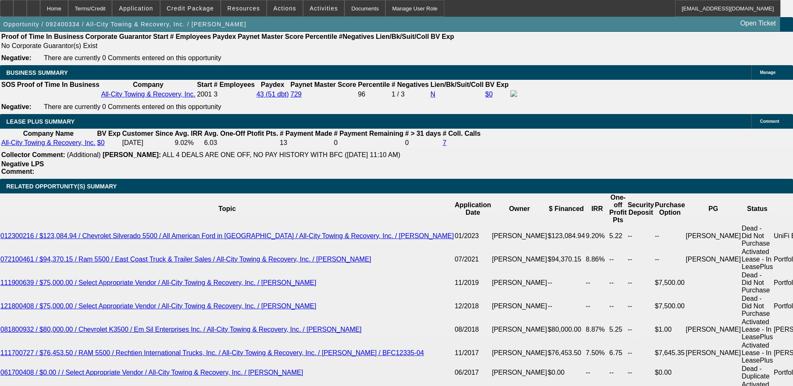
scroll to position [1338, 0]
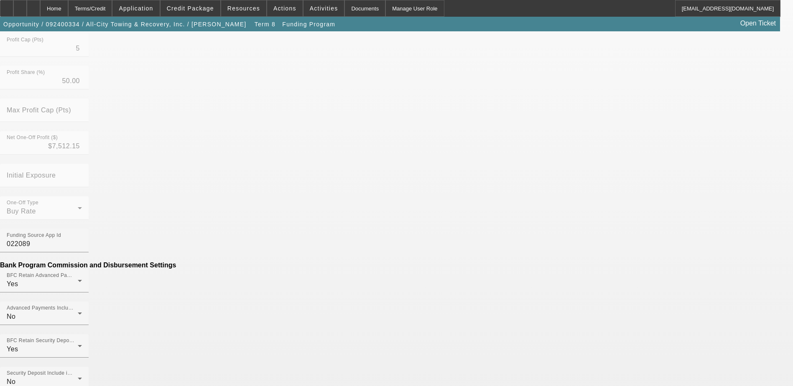
scroll to position [308, 0]
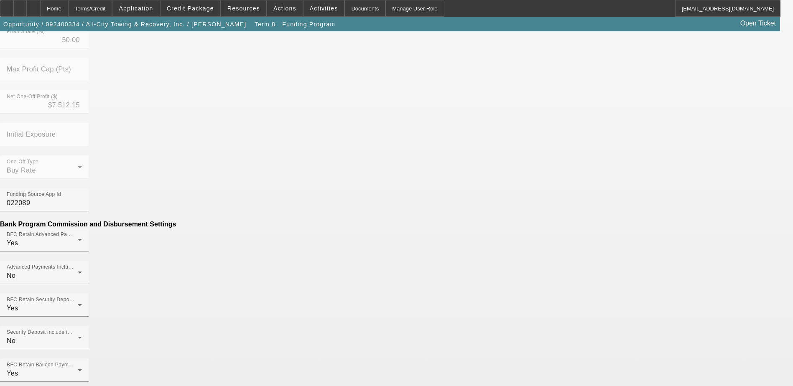
scroll to position [334, 0]
paste input "297.39"
type input "$297.39"
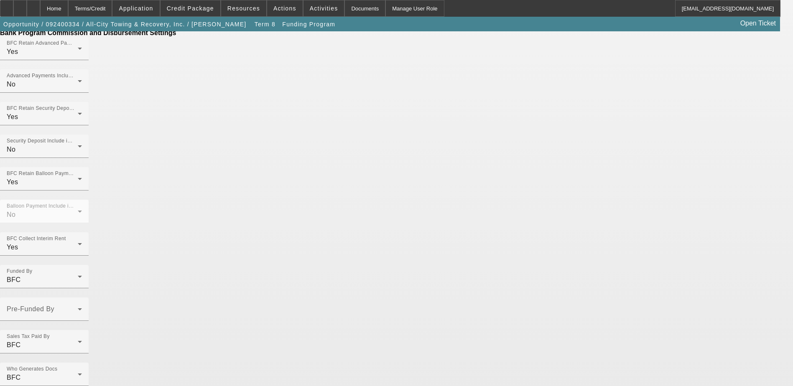
scroll to position [524, 0]
type input "PER DIEM"
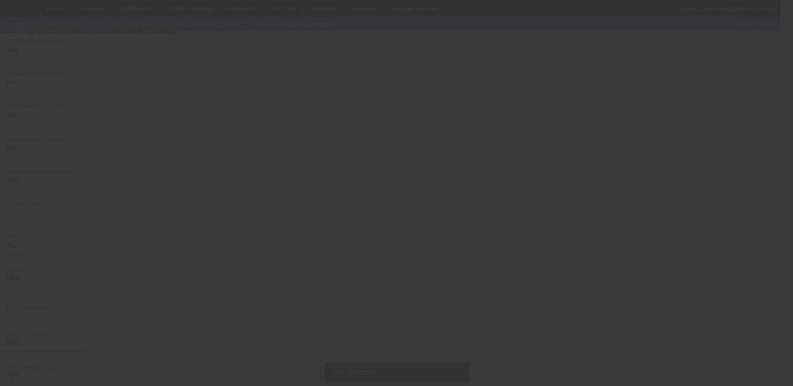
scroll to position [0, 0]
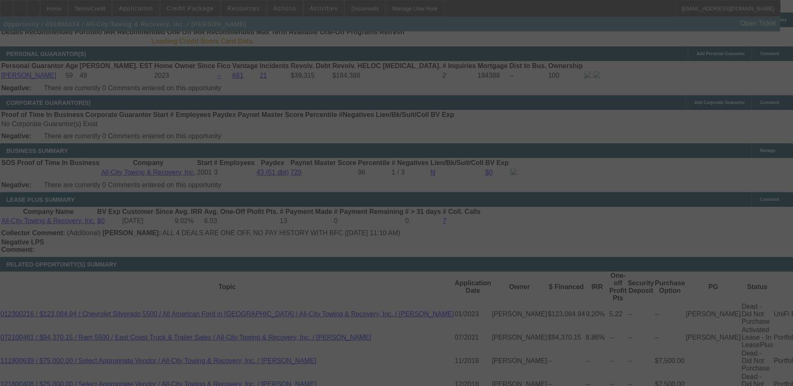
scroll to position [1283, 0]
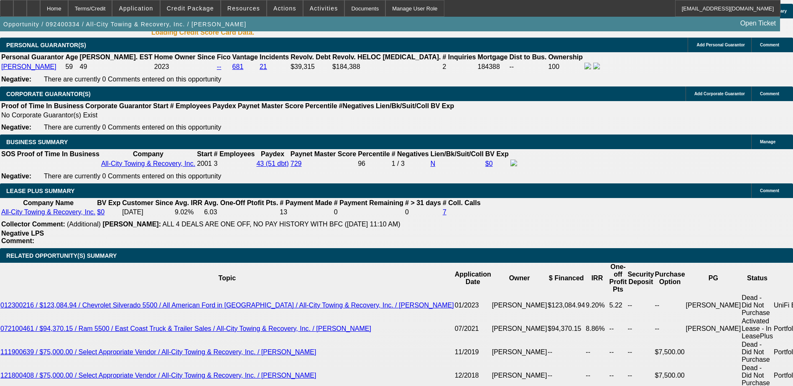
select select "0"
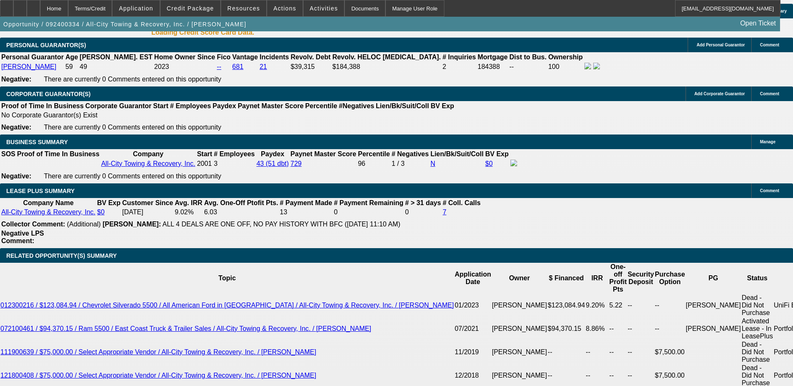
select select "0"
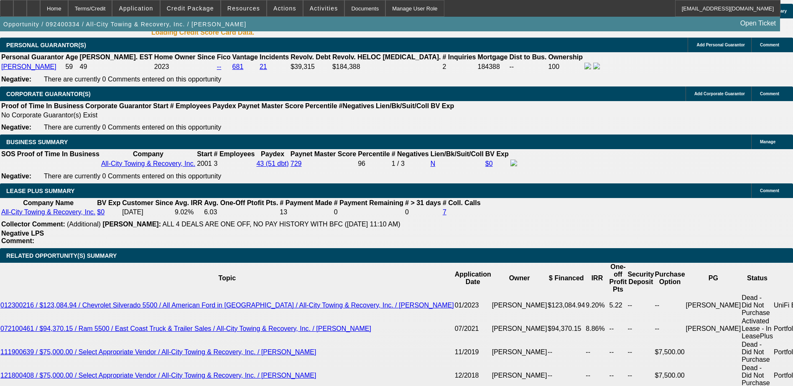
select select "0"
select select "1"
select select "6"
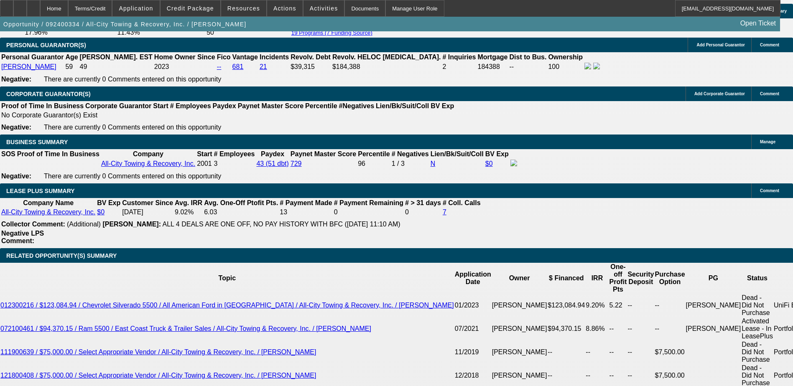
select select "1"
select select "6"
select select "1"
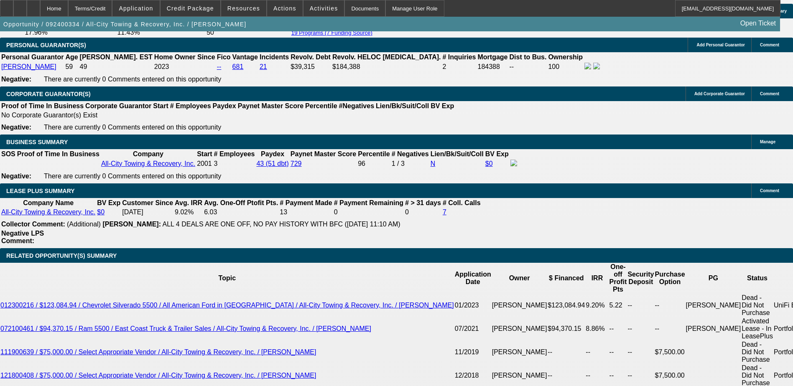
select select "6"
select select "1"
select select "6"
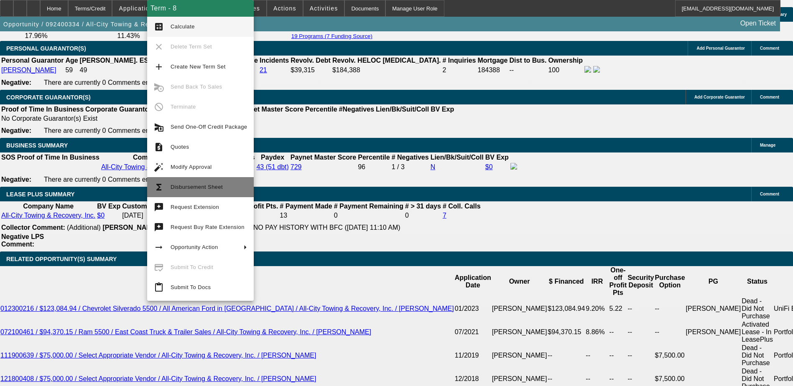
click at [172, 185] on span "Disbursement Sheet" at bounding box center [197, 187] width 52 height 6
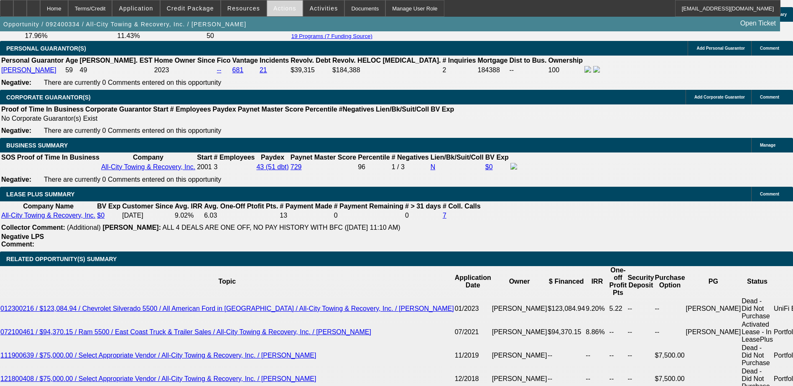
click at [277, 11] on span "Actions" at bounding box center [284, 8] width 23 height 7
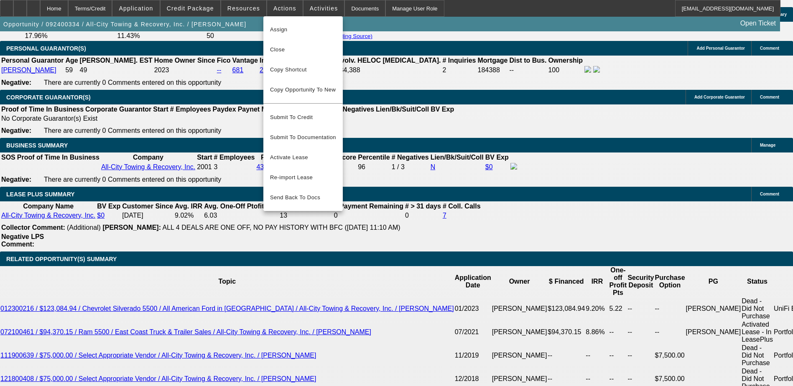
click at [250, 9] on div at bounding box center [396, 193] width 793 height 386
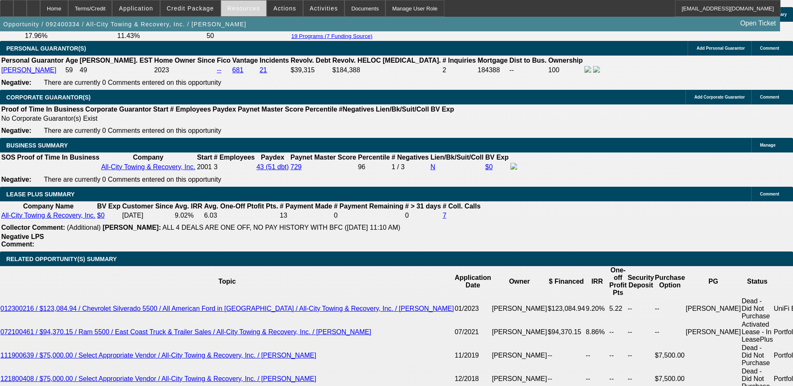
click at [250, 8] on span "Resources" at bounding box center [243, 8] width 33 height 7
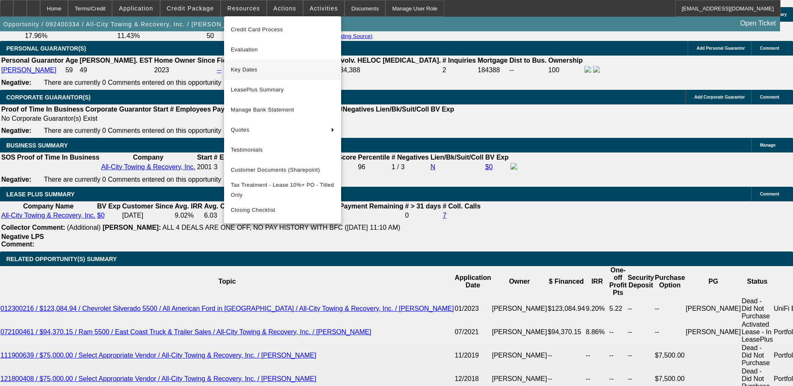
click at [250, 69] on span "Key Dates" at bounding box center [283, 70] width 104 height 10
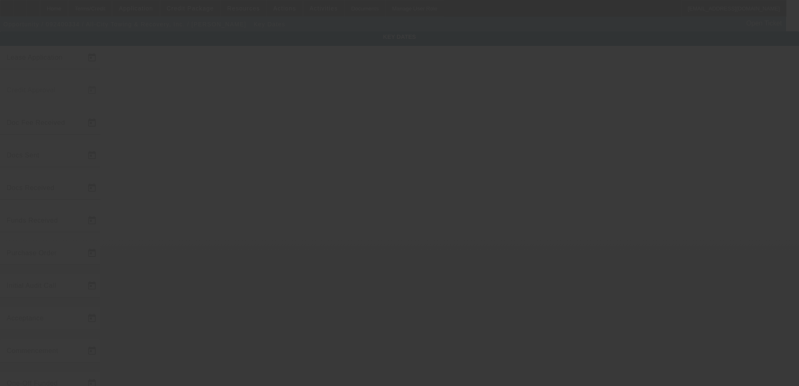
type input "9/13/2024"
type input "9/2/2025"
type input "9/3/2025"
type input "9/2/2025"
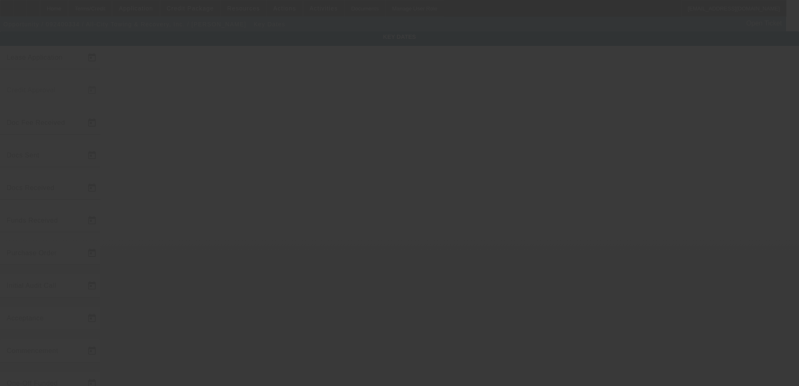
type input "9/3/2025"
type input "10/1/2025"
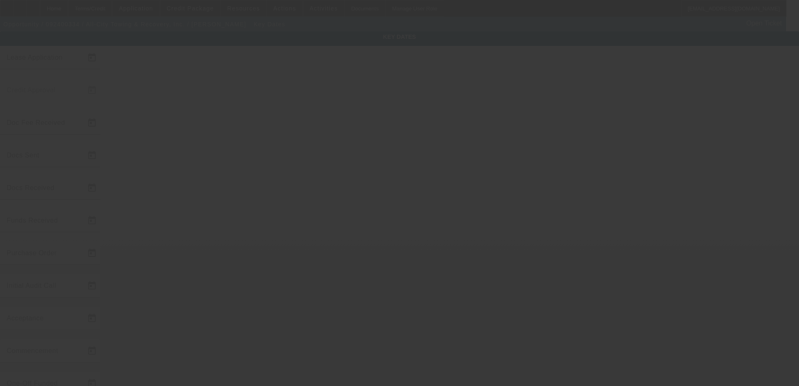
type input "11/1/2025"
type input "9/10/2025"
type input "9/15/2025"
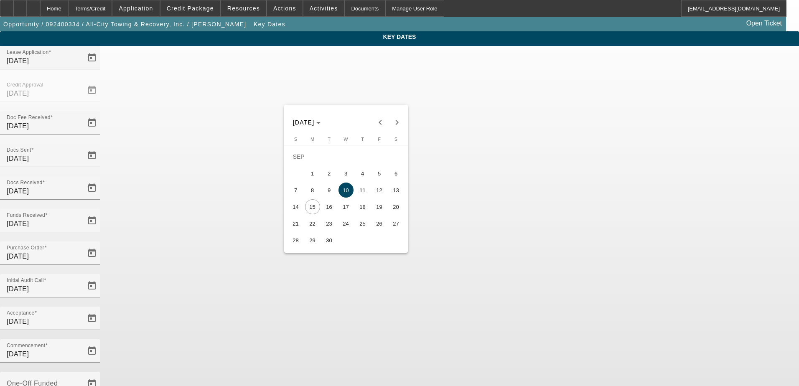
click at [377, 191] on span "12" at bounding box center [379, 190] width 15 height 15
type input "9/12/2025"
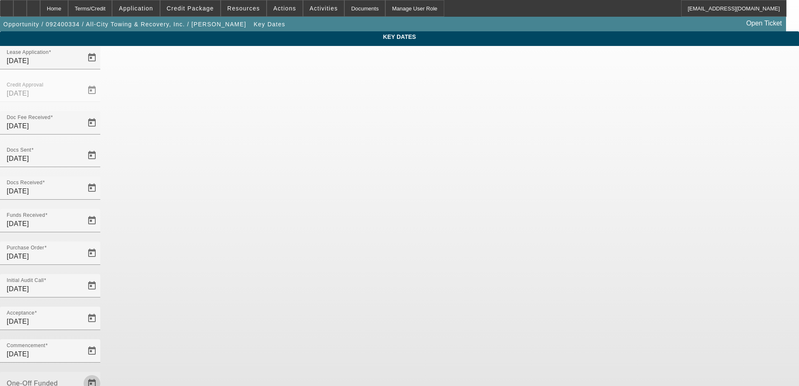
click at [102, 374] on span "Open calendar" at bounding box center [92, 384] width 20 height 20
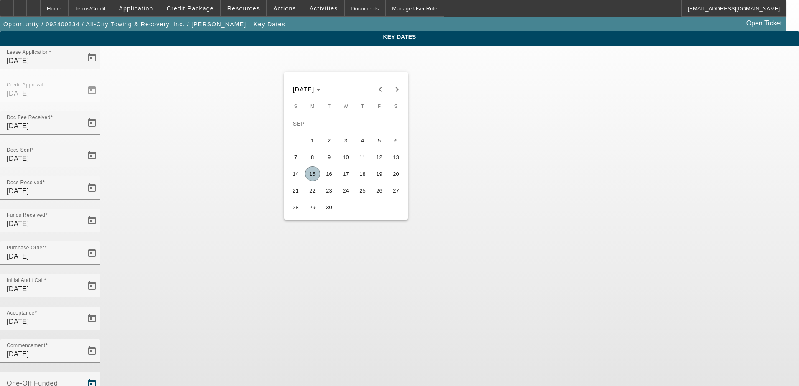
click at [383, 163] on span "12" at bounding box center [379, 157] width 15 height 15
type input "9/12/2025"
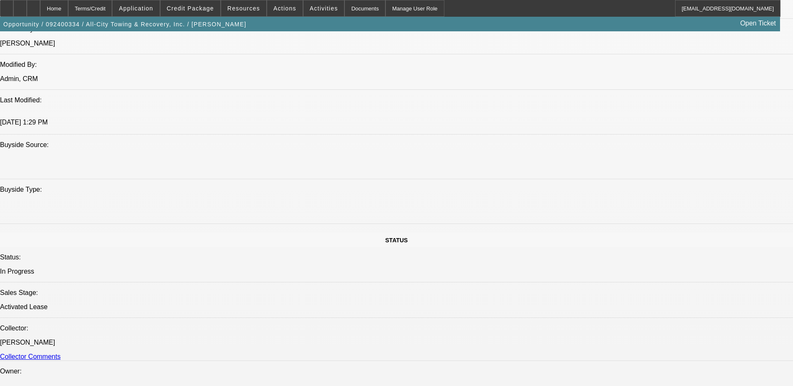
select select "0"
select select "6"
select select "0"
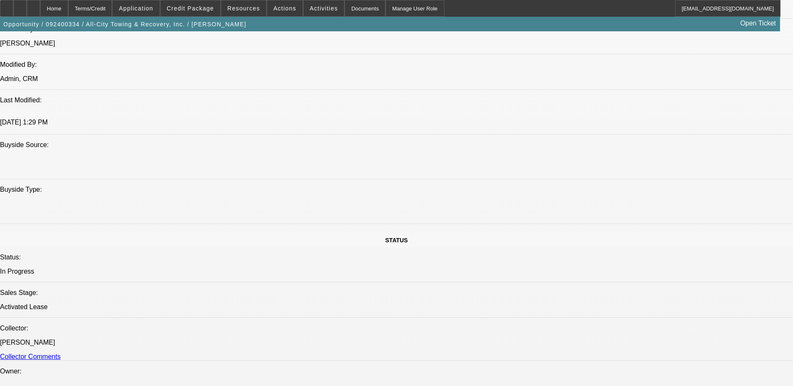
select select "0"
select select "6"
select select "0"
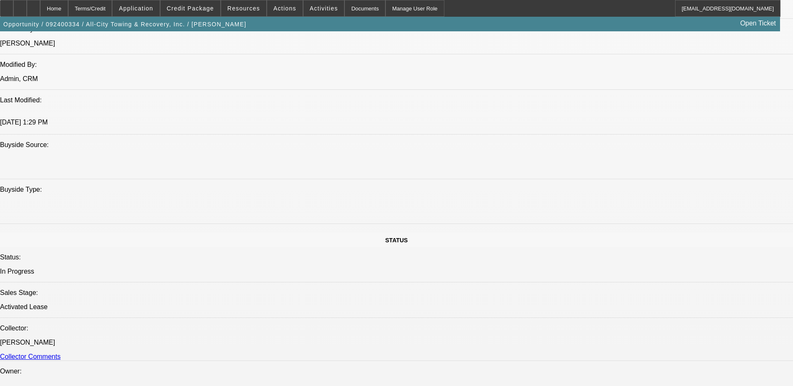
select select "0"
select select "6"
select select "0"
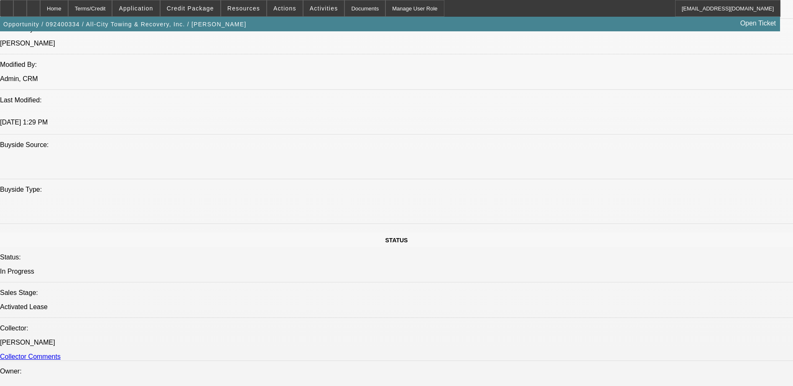
select select "6"
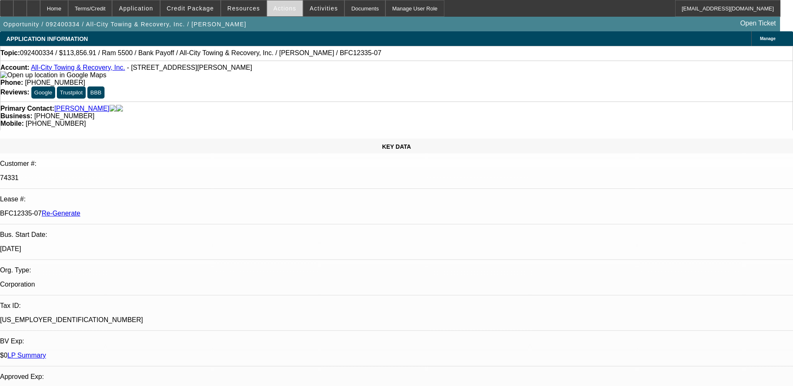
click at [286, 10] on span "Actions" at bounding box center [284, 8] width 23 height 7
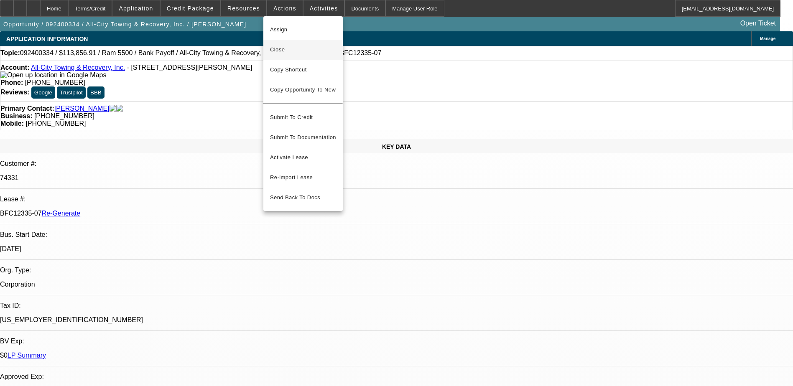
click at [284, 46] on span "Close" at bounding box center [303, 50] width 66 height 10
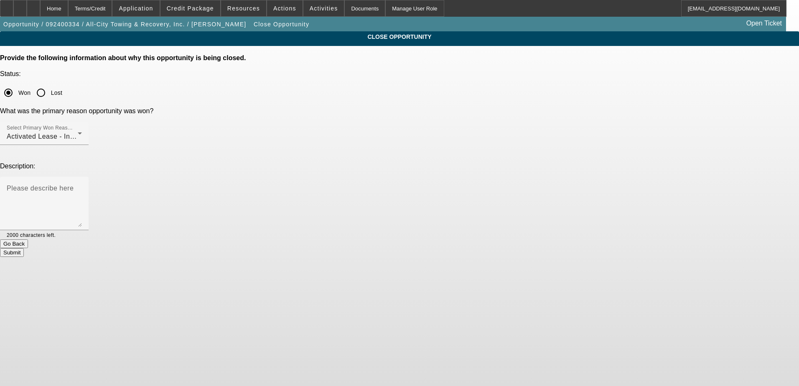
click at [24, 248] on button "Submit" at bounding box center [12, 252] width 24 height 9
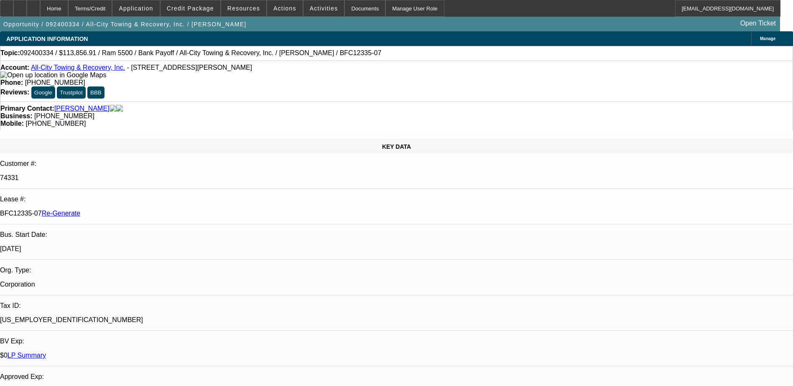
select select "0"
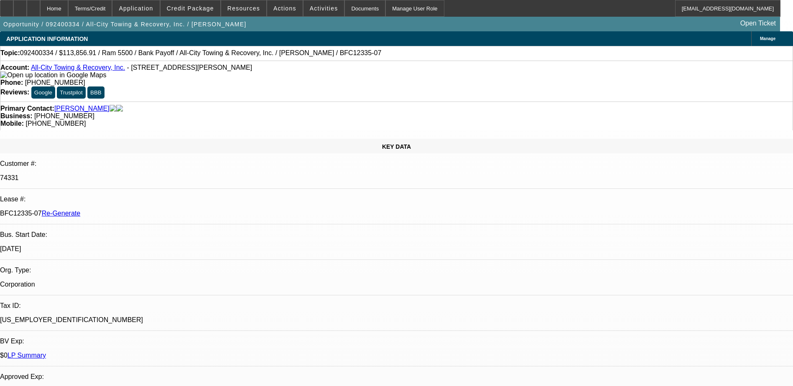
select select "0"
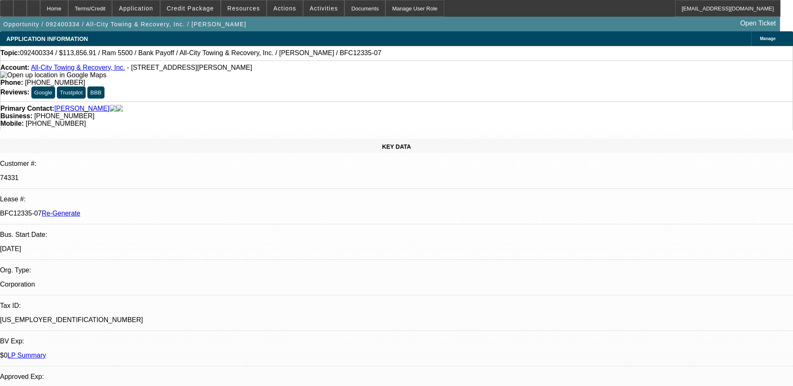
select select "0"
select select "1"
select select "6"
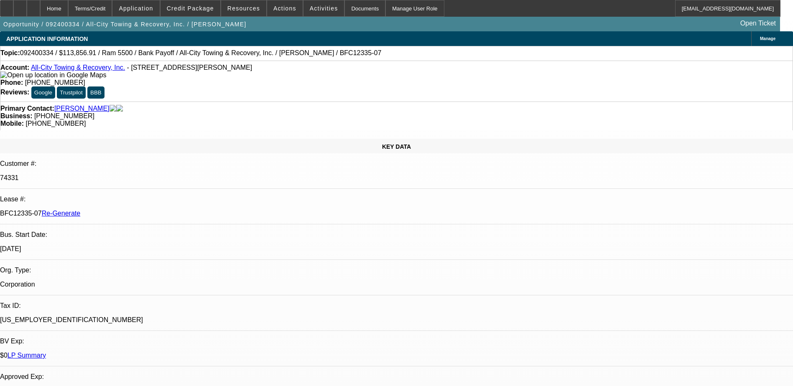
select select "1"
select select "6"
select select "1"
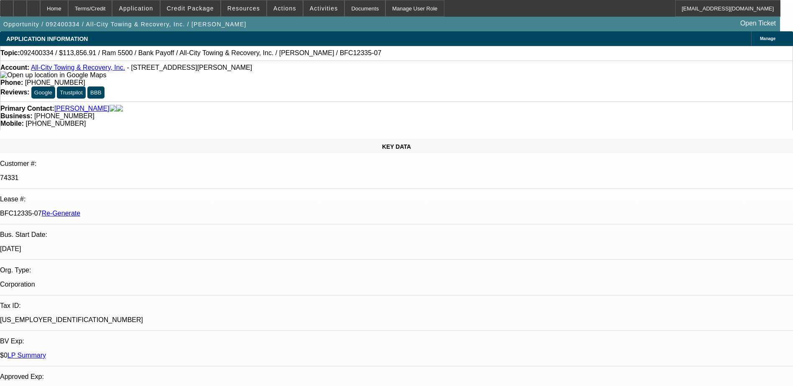
select select "6"
select select "1"
select select "6"
